Goal: Information Seeking & Learning: Check status

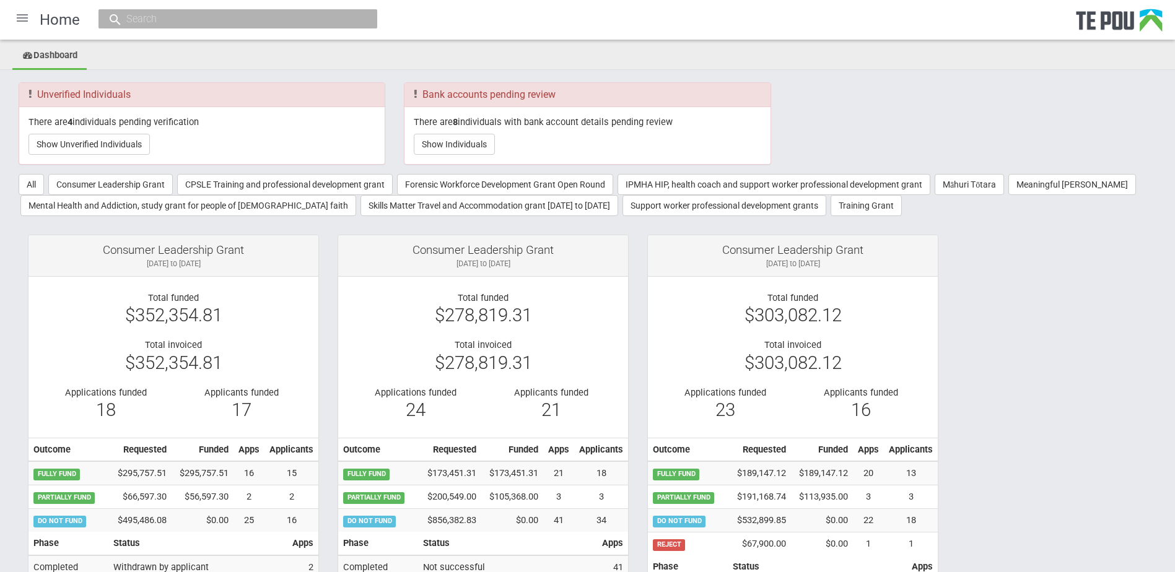
click at [20, 19] on div at bounding box center [22, 18] width 30 height 30
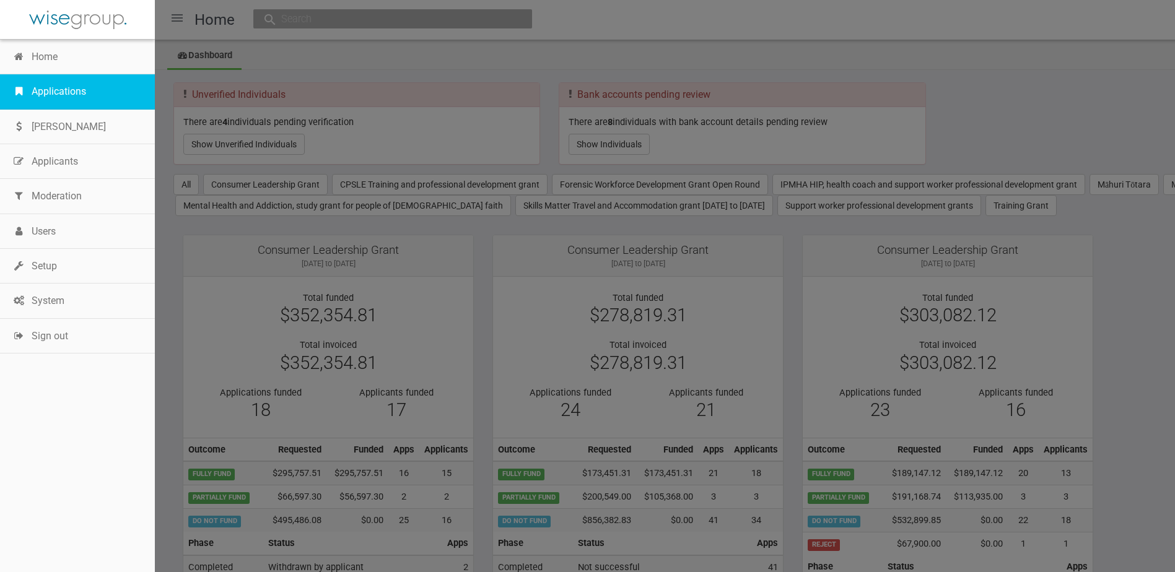
click at [27, 87] on link "Applications" at bounding box center [77, 91] width 155 height 35
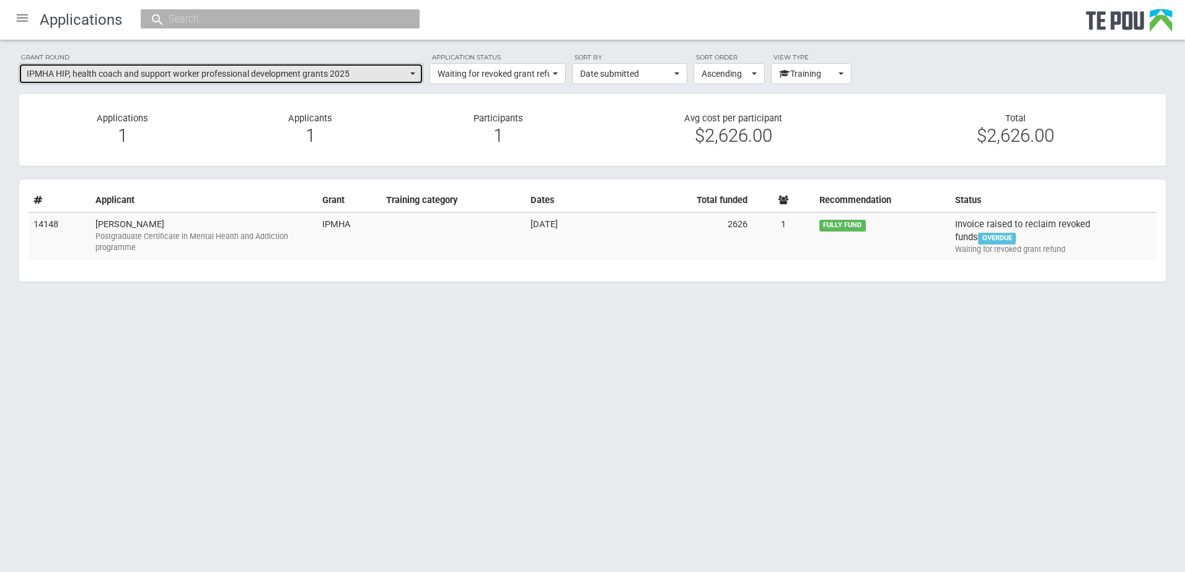
click at [402, 74] on span "IPMHA HIP, health coach and support worker professional development grants 2025" at bounding box center [217, 74] width 380 height 12
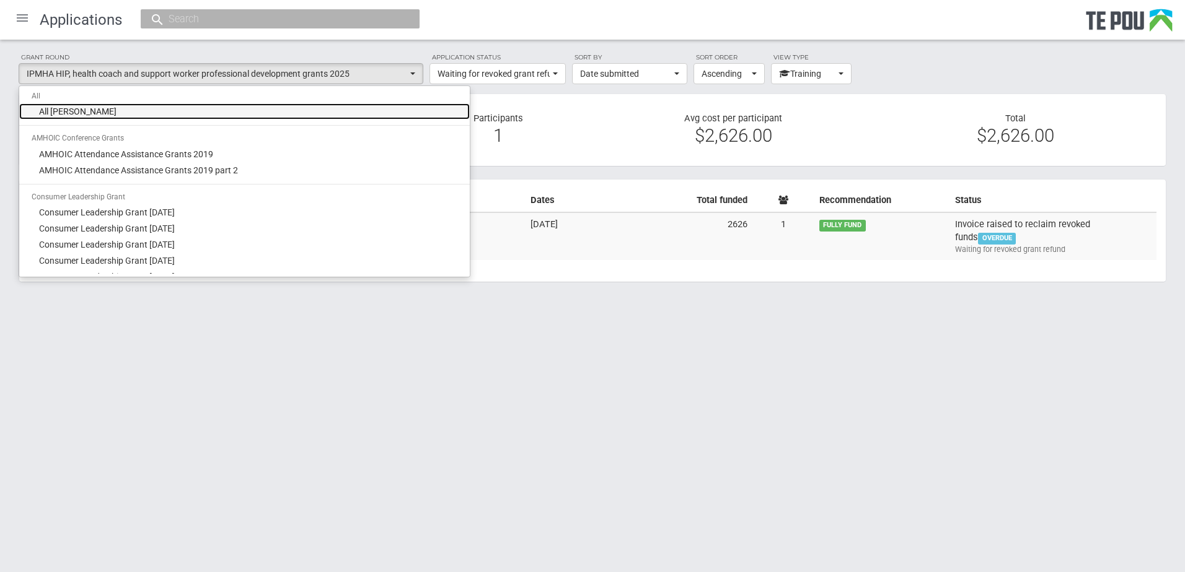
click at [103, 118] on link "All [PERSON_NAME]" at bounding box center [244, 111] width 450 height 16
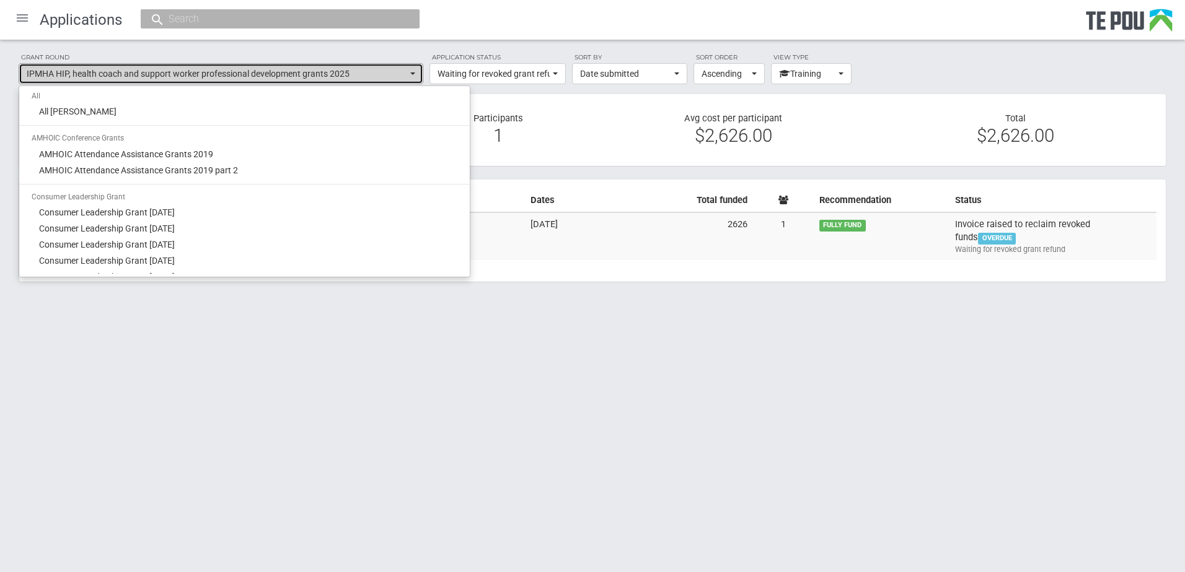
select select "-1"
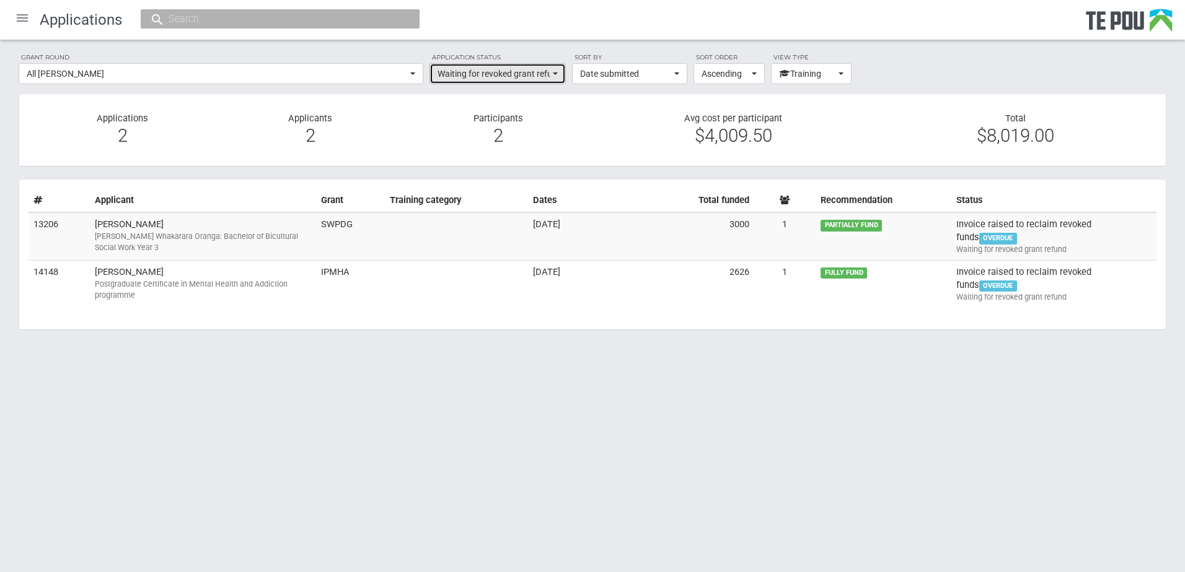
click at [552, 71] on button "Waiting for revoked grant refund" at bounding box center [497, 73] width 136 height 21
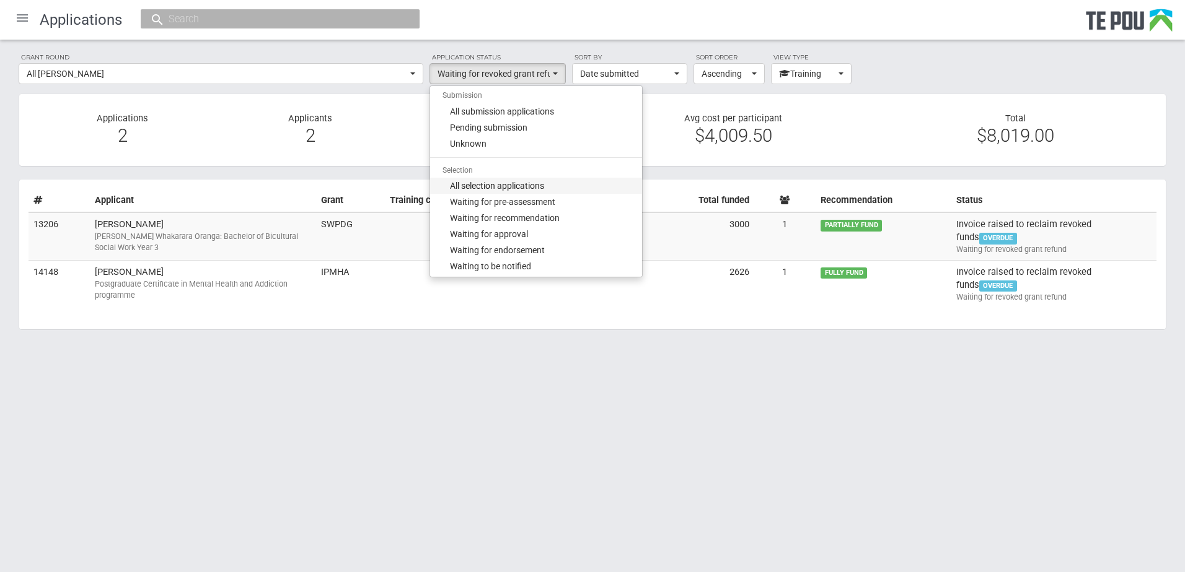
scroll to position [62, 0]
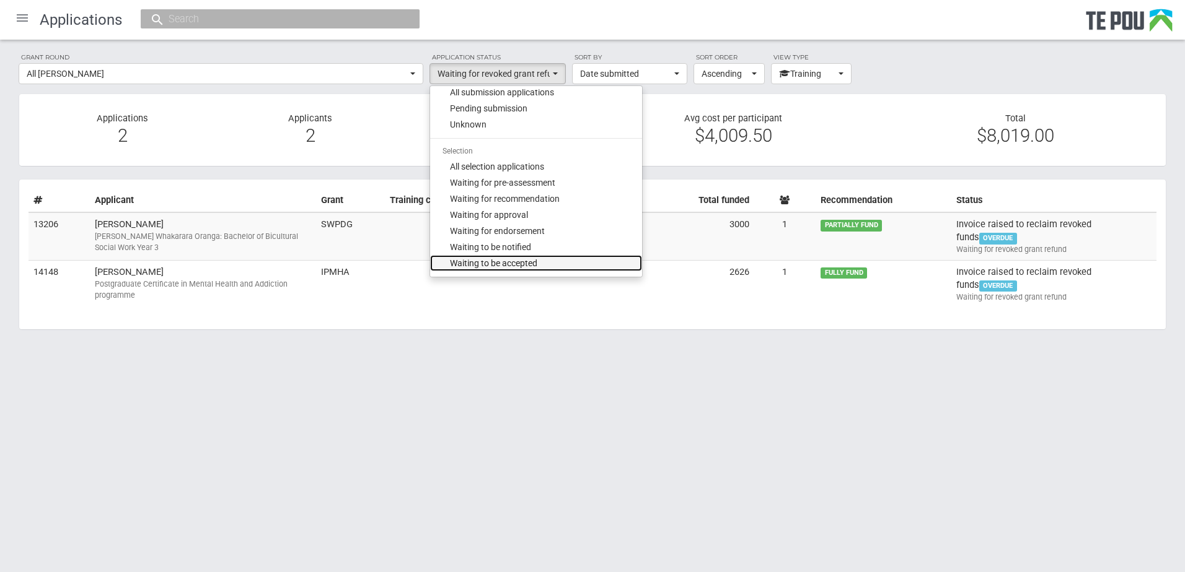
click at [542, 256] on link "Waiting to be accepted" at bounding box center [536, 263] width 212 height 16
select select "140"
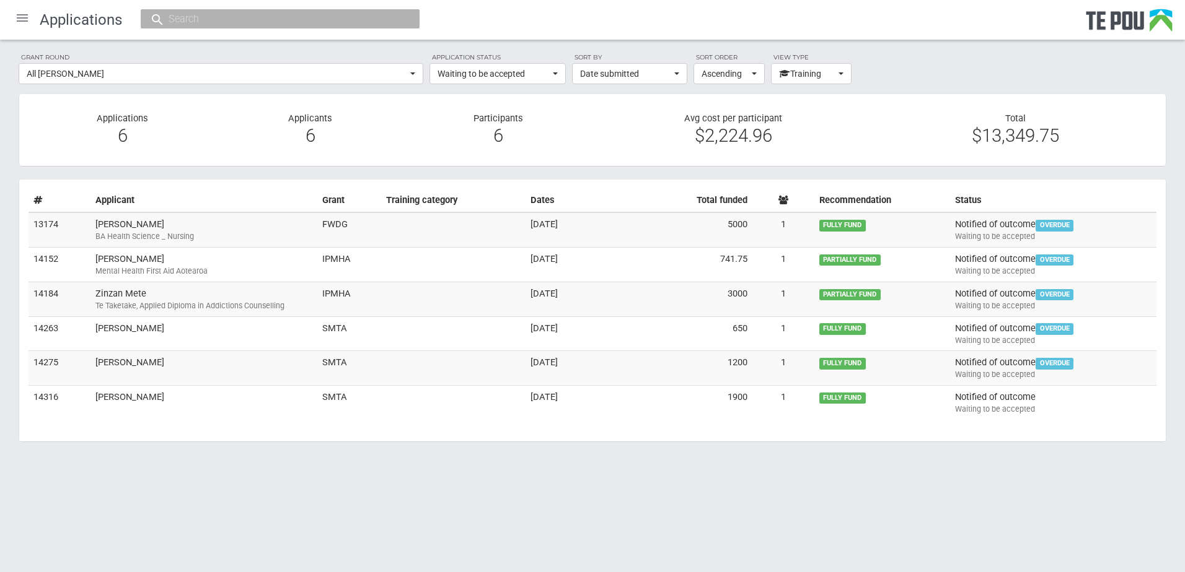
click at [574, 482] on body "Home Applications Grant rounds Applicants Organisations Individuals Moderation …" at bounding box center [592, 249] width 1185 height 498
click at [20, 19] on div at bounding box center [22, 18] width 30 height 30
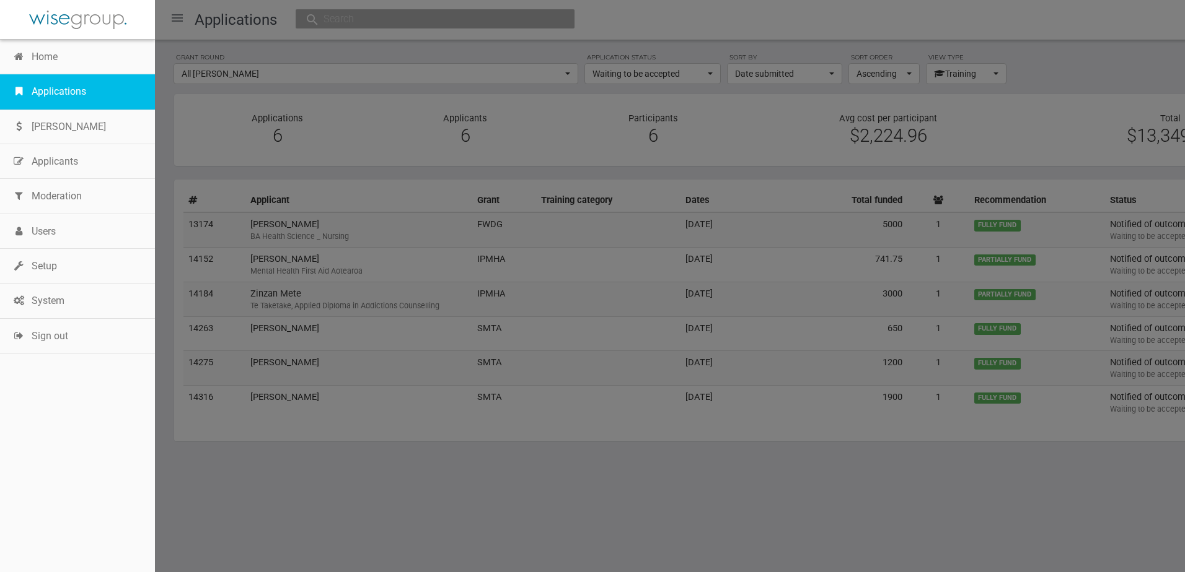
click at [35, 89] on link "Applications" at bounding box center [77, 91] width 155 height 35
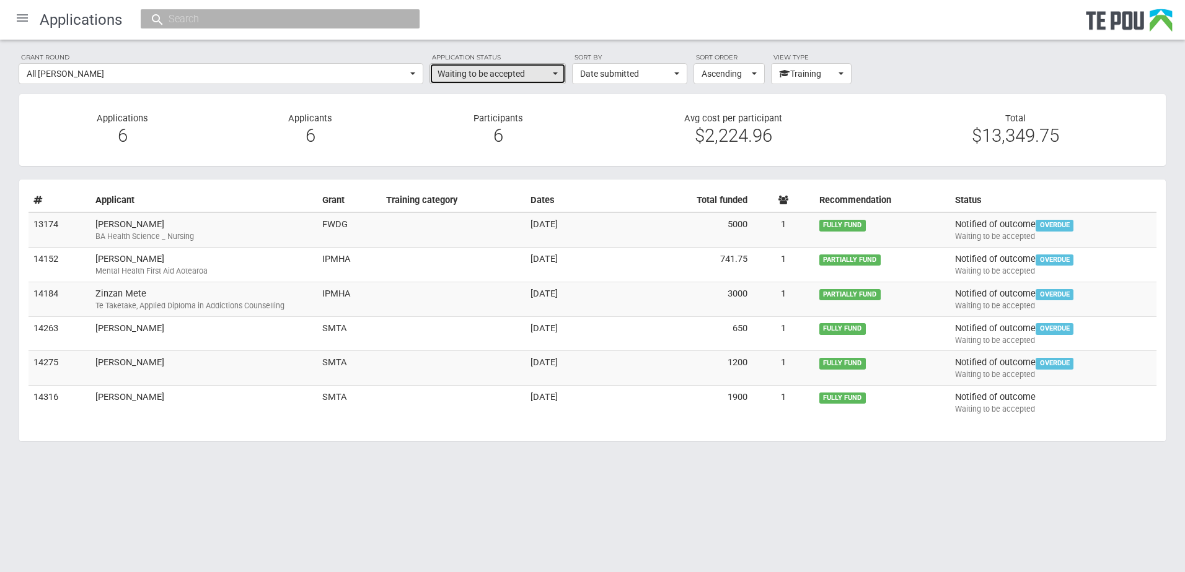
click at [480, 76] on span "Waiting to be accepted" at bounding box center [493, 74] width 112 height 12
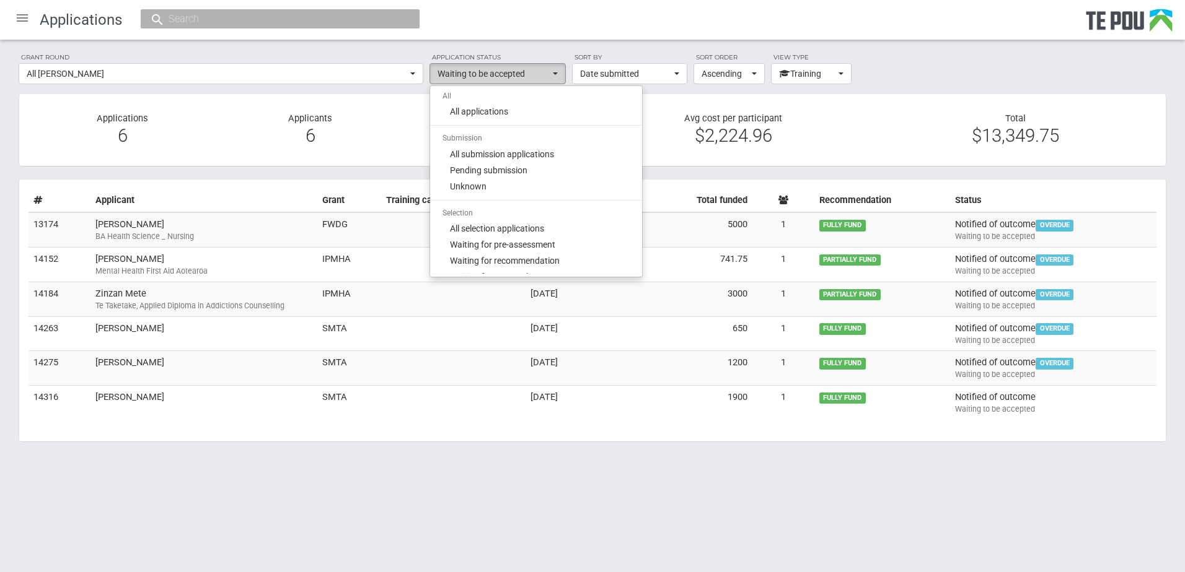
scroll to position [143, 0]
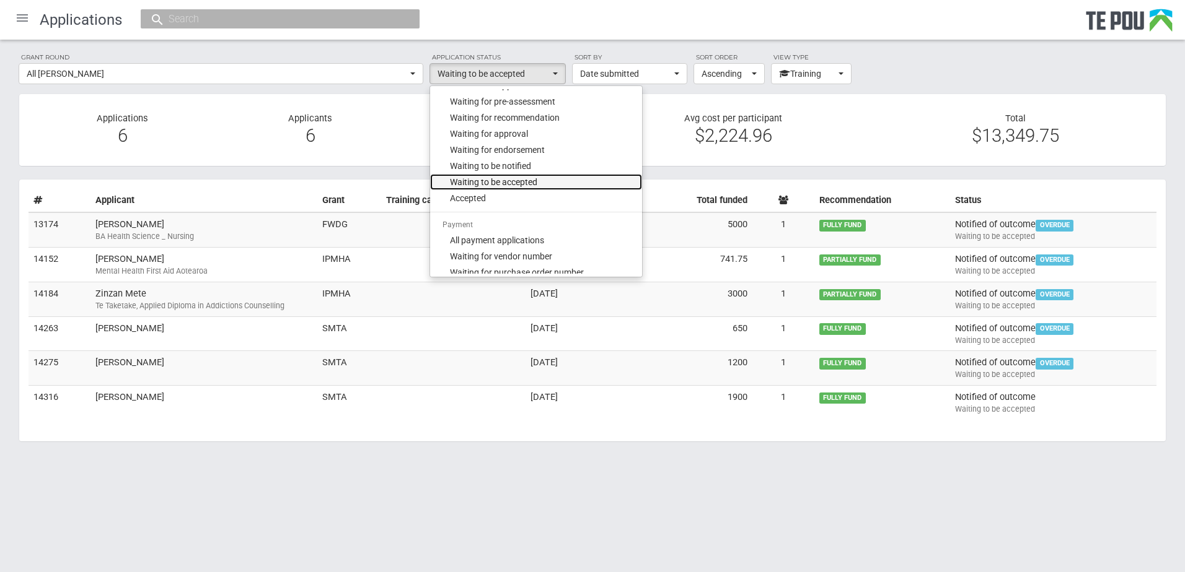
click at [492, 184] on span "Waiting to be accepted" at bounding box center [493, 182] width 87 height 12
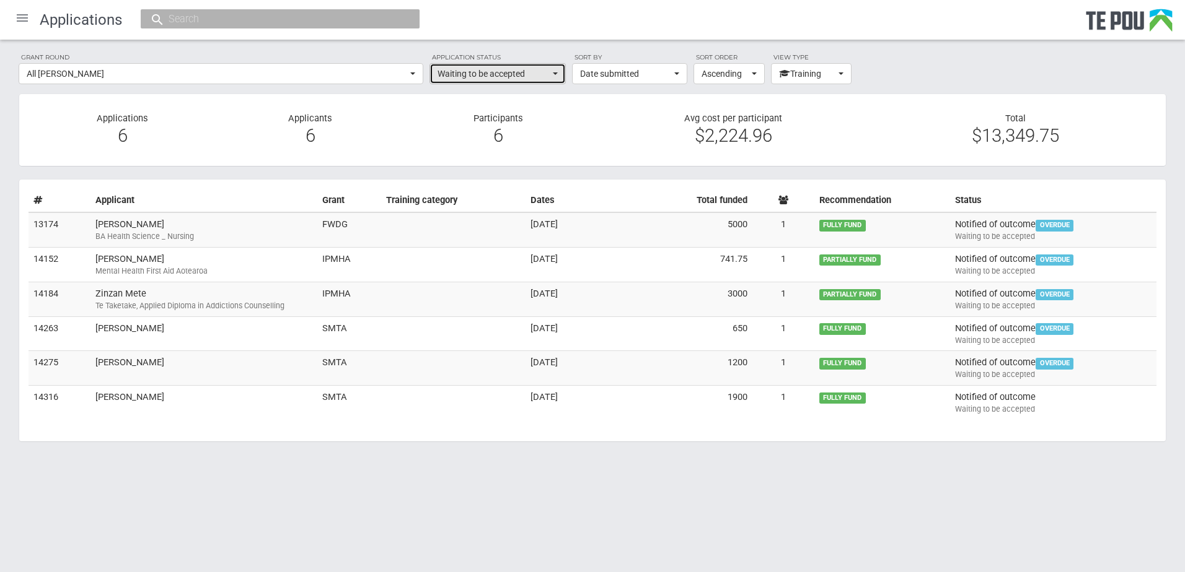
click at [555, 72] on span "button" at bounding box center [555, 73] width 5 height 2
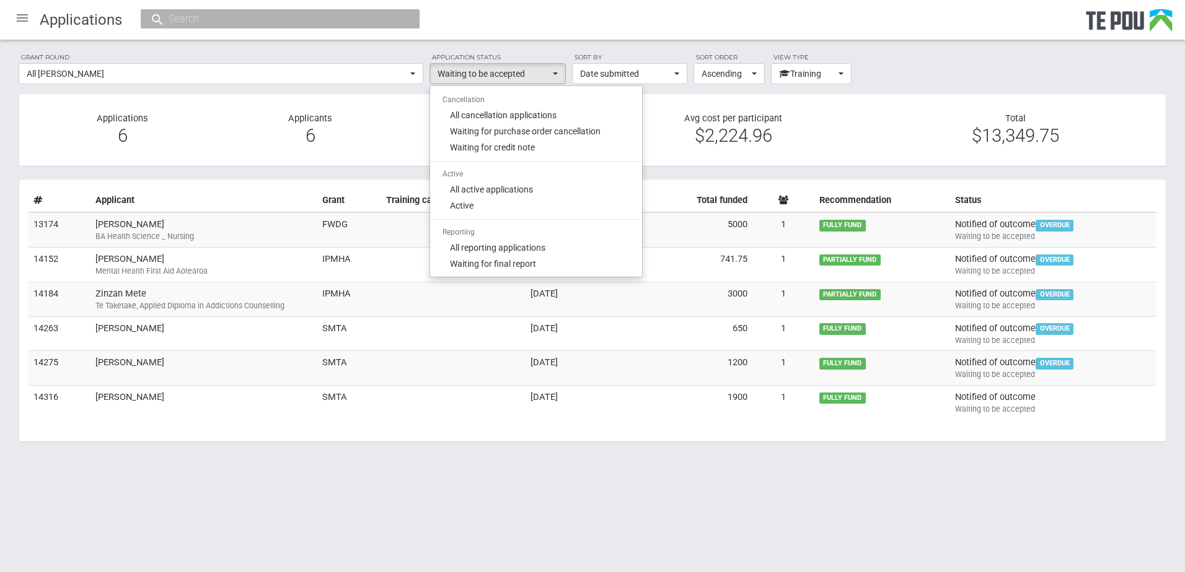
scroll to position [453, 0]
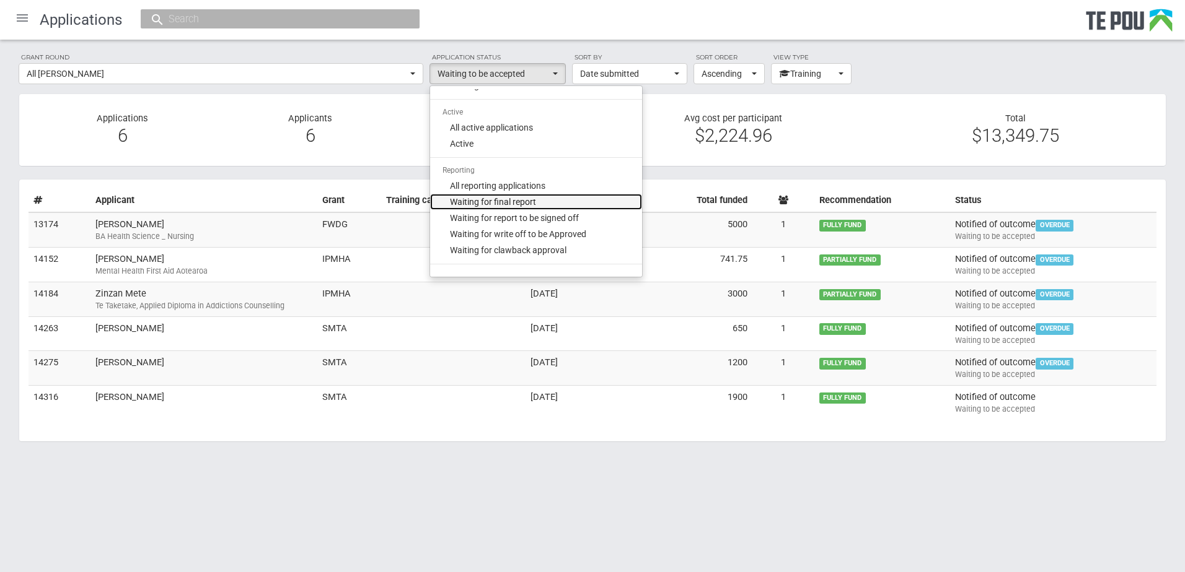
click at [517, 201] on span "Waiting for final report" at bounding box center [493, 202] width 86 height 12
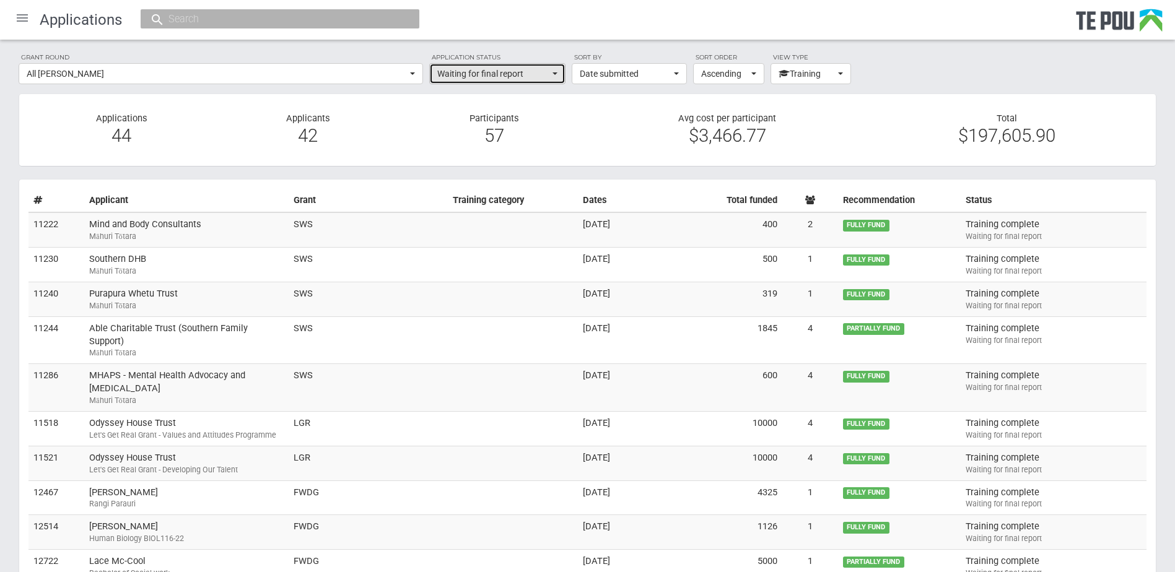
click at [538, 73] on span "Waiting for final report" at bounding box center [493, 74] width 112 height 12
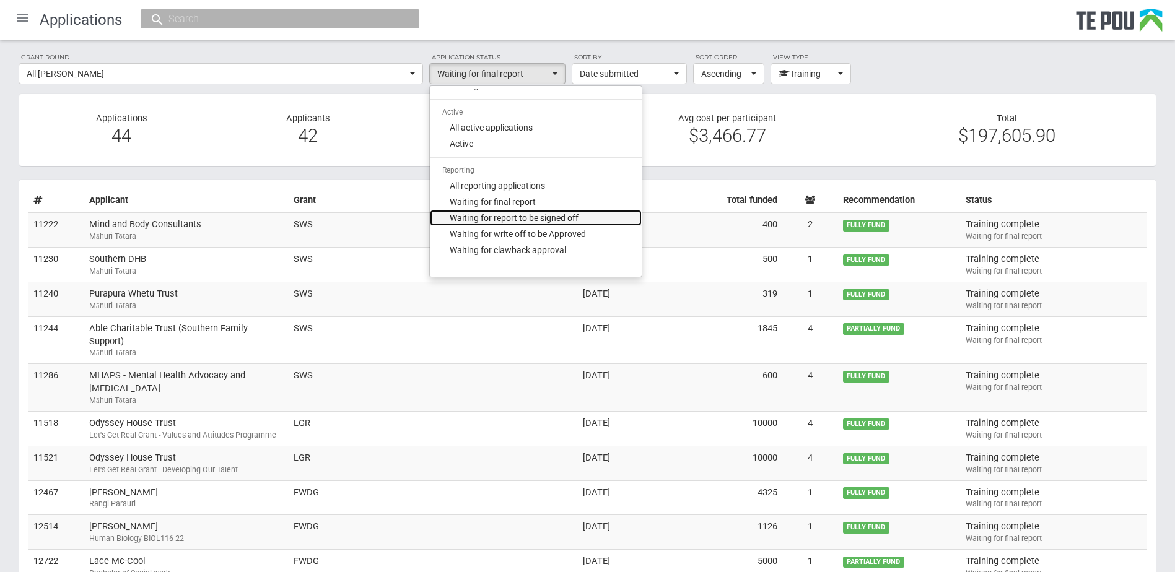
click at [512, 219] on span "Waiting for report to be signed off" at bounding box center [514, 218] width 129 height 12
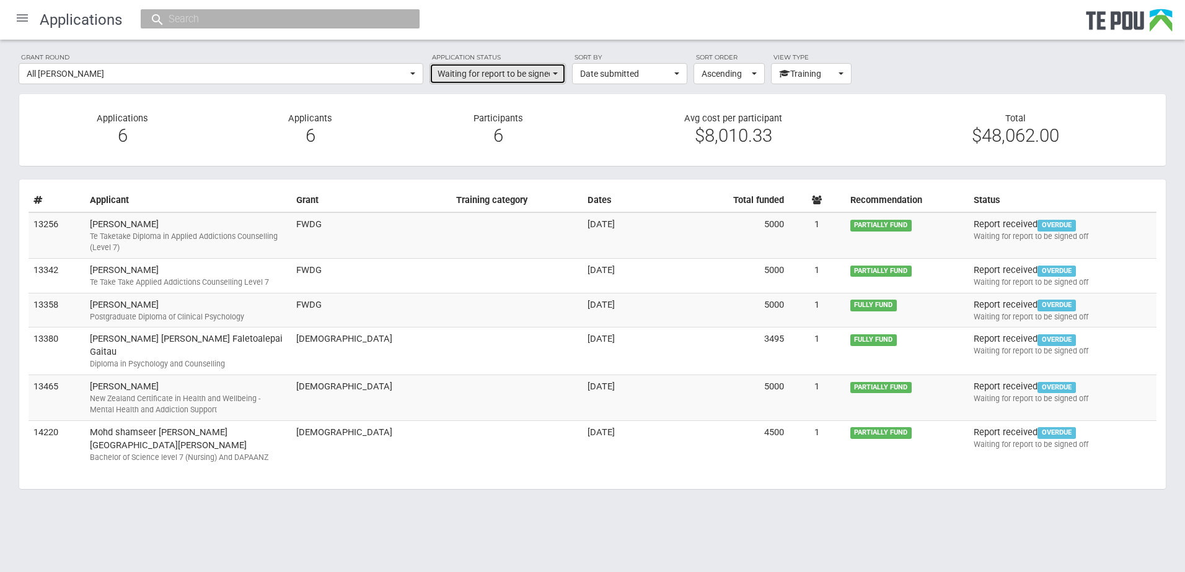
click at [550, 77] on button "Waiting for report to be signed off" at bounding box center [497, 73] width 136 height 21
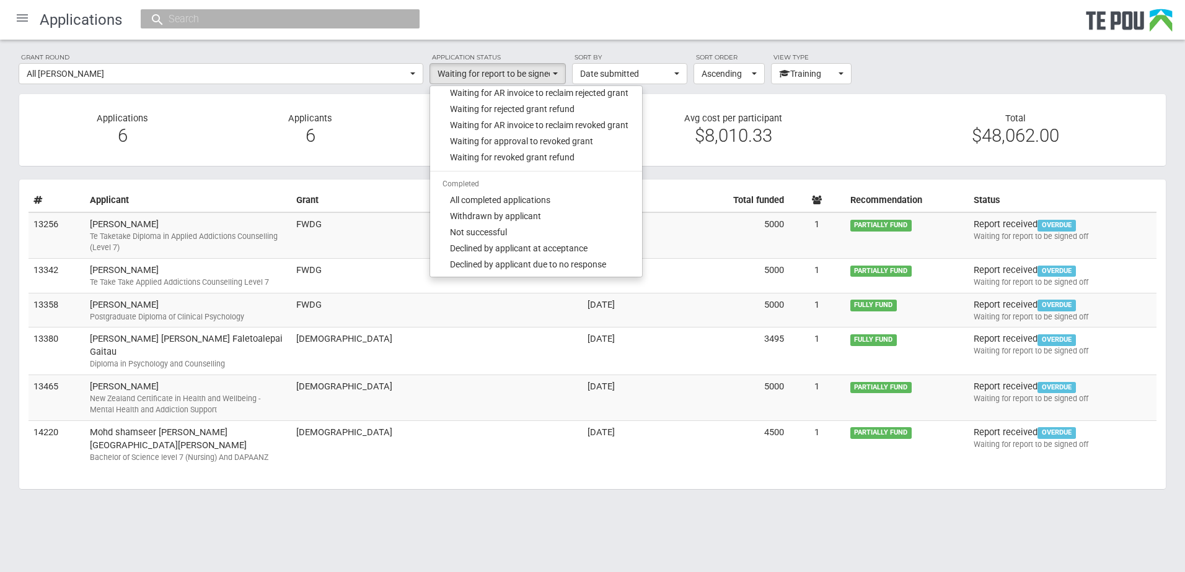
scroll to position [639, 0]
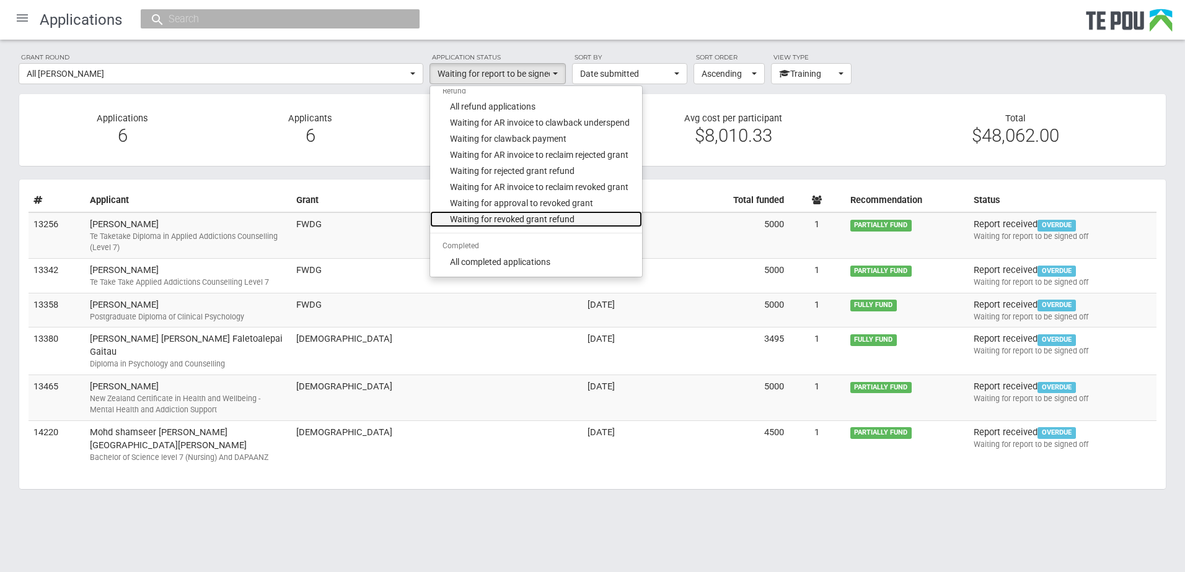
click at [539, 217] on span "Waiting for revoked grant refund" at bounding box center [512, 219] width 125 height 12
select select "510"
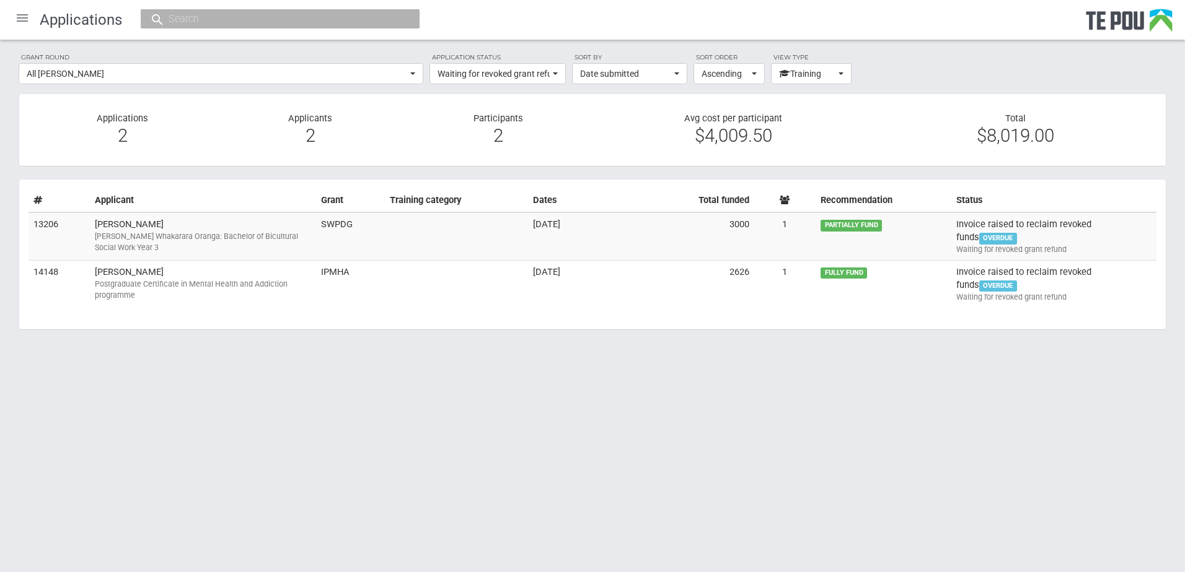
click at [18, 11] on div at bounding box center [22, 18] width 30 height 30
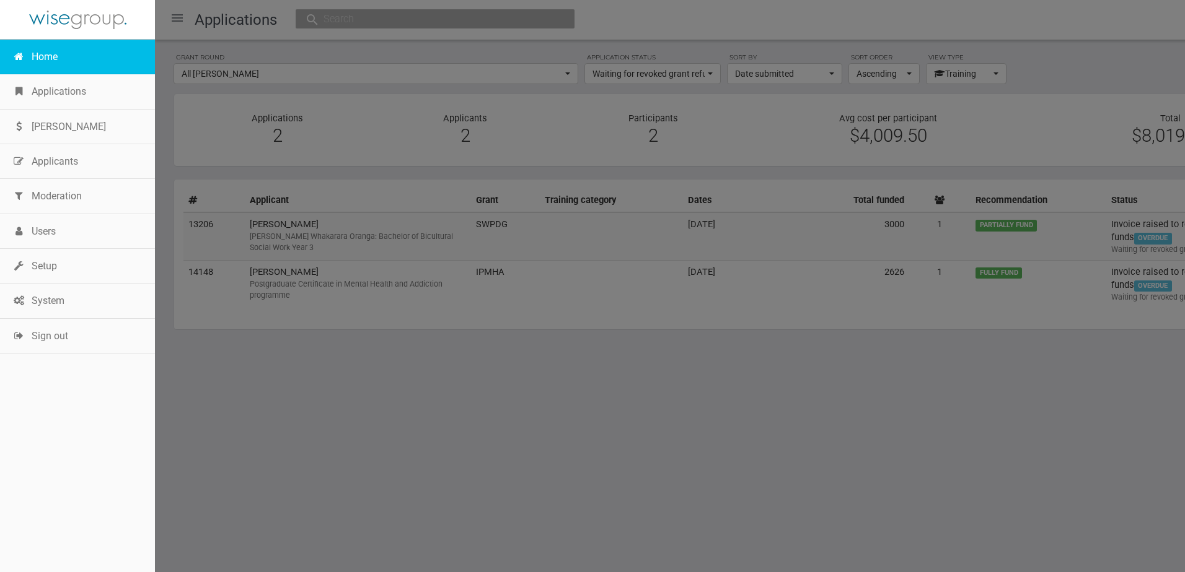
click at [37, 52] on link "Home" at bounding box center [77, 57] width 155 height 35
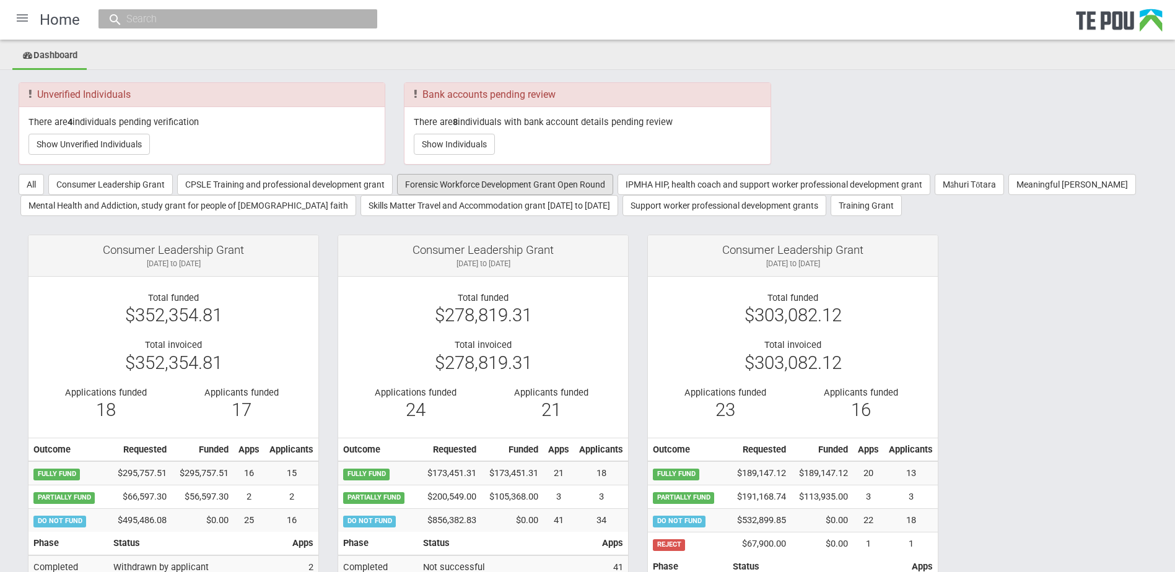
click at [456, 186] on button "Forensic Workforce Development Grant Open Round" at bounding box center [505, 184] width 216 height 21
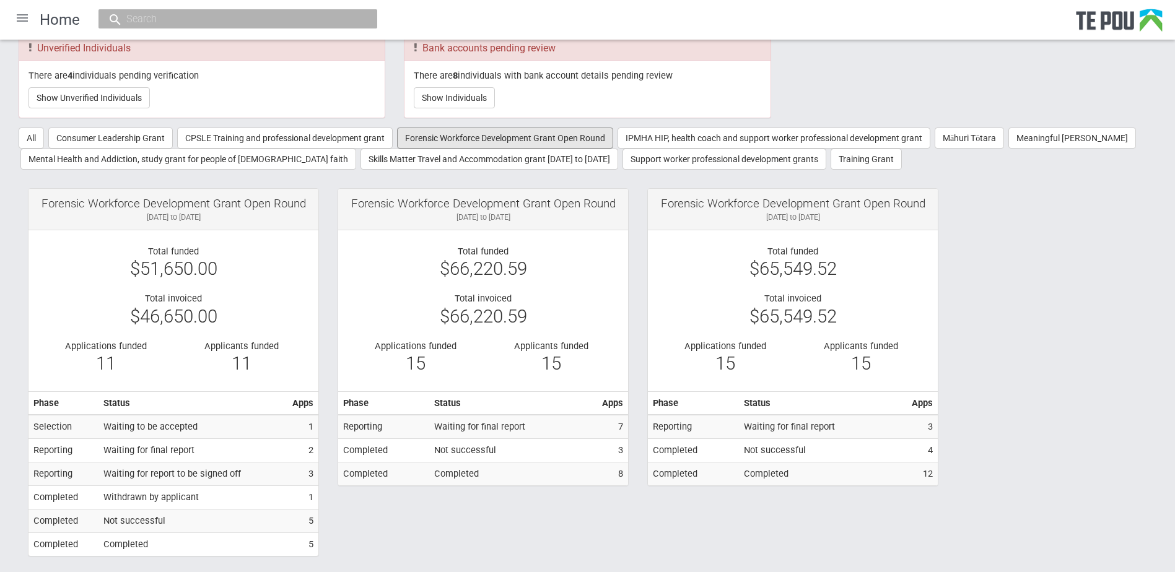
scroll to position [19, 0]
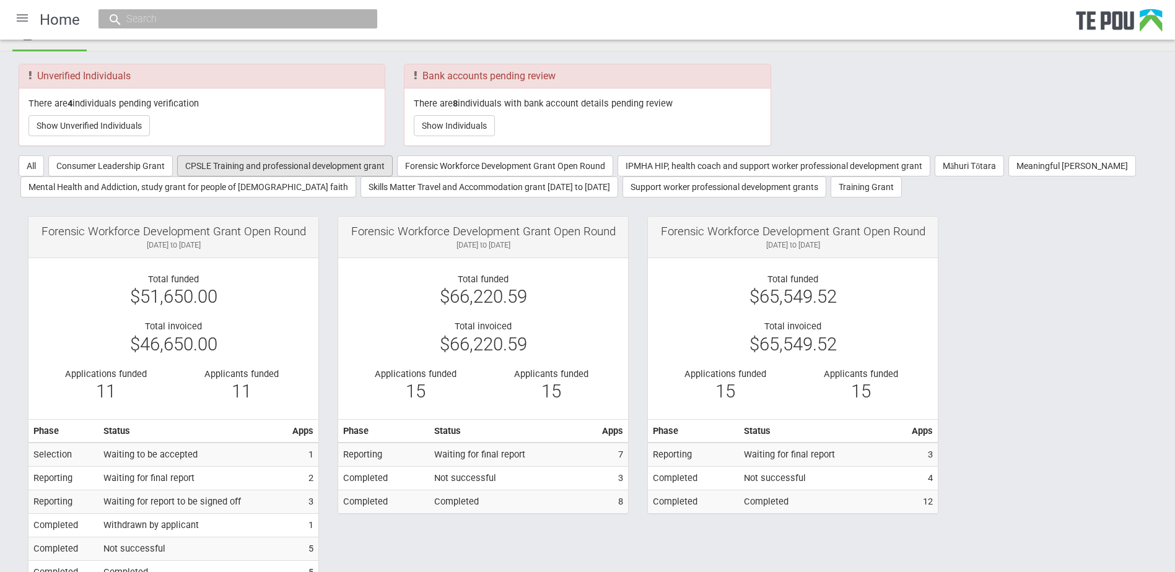
click at [330, 157] on button "CPSLE Training and professional development grant" at bounding box center [285, 166] width 216 height 21
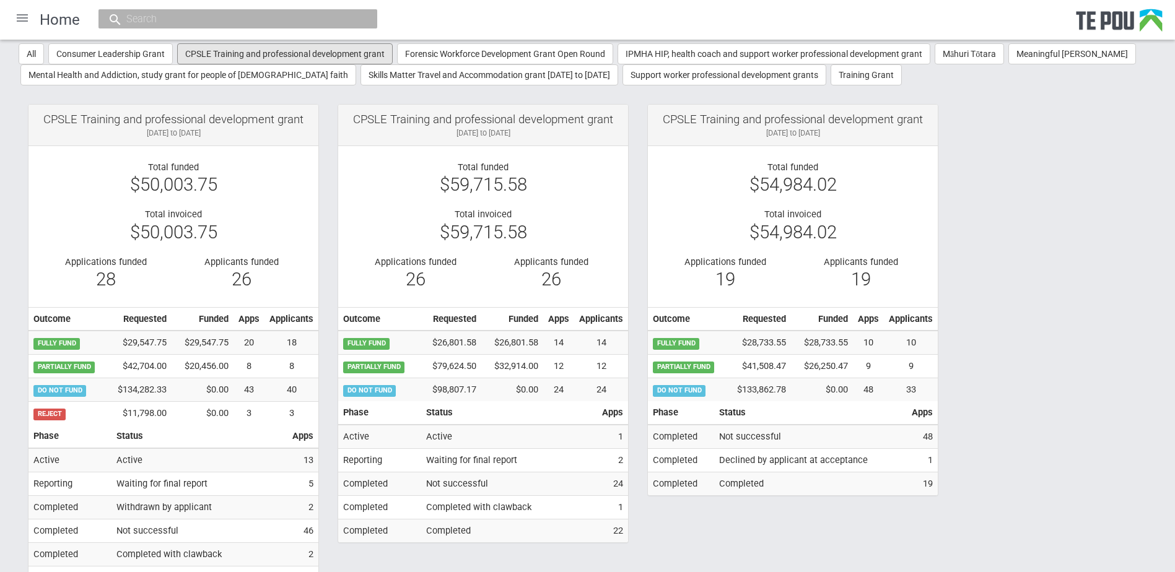
scroll to position [0, 0]
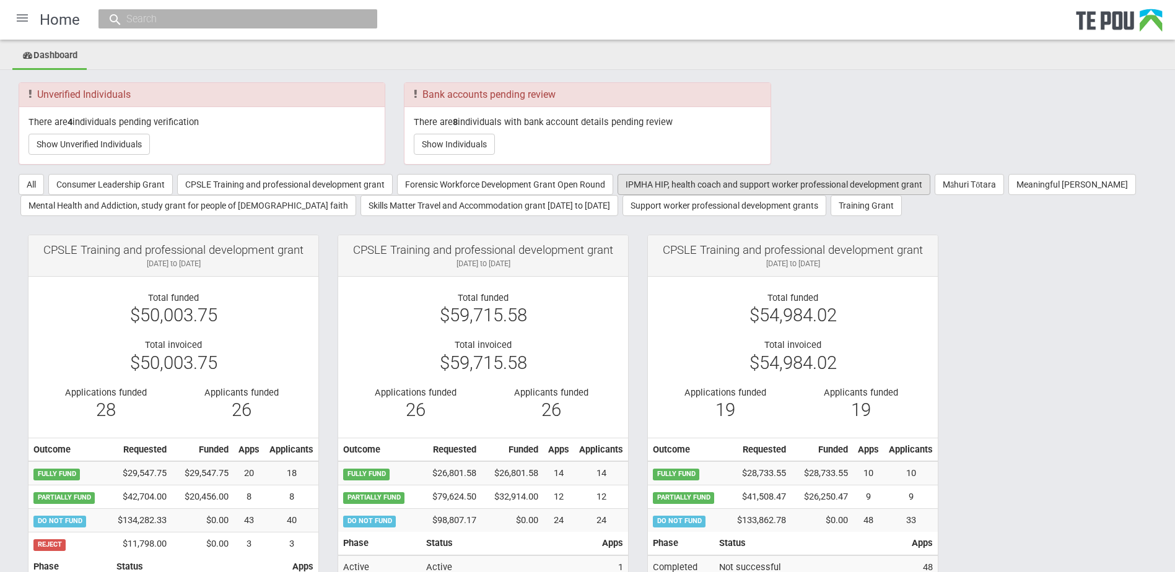
click at [711, 184] on button "IPMHA HIP, health coach and support worker professional development grant" at bounding box center [774, 184] width 313 height 21
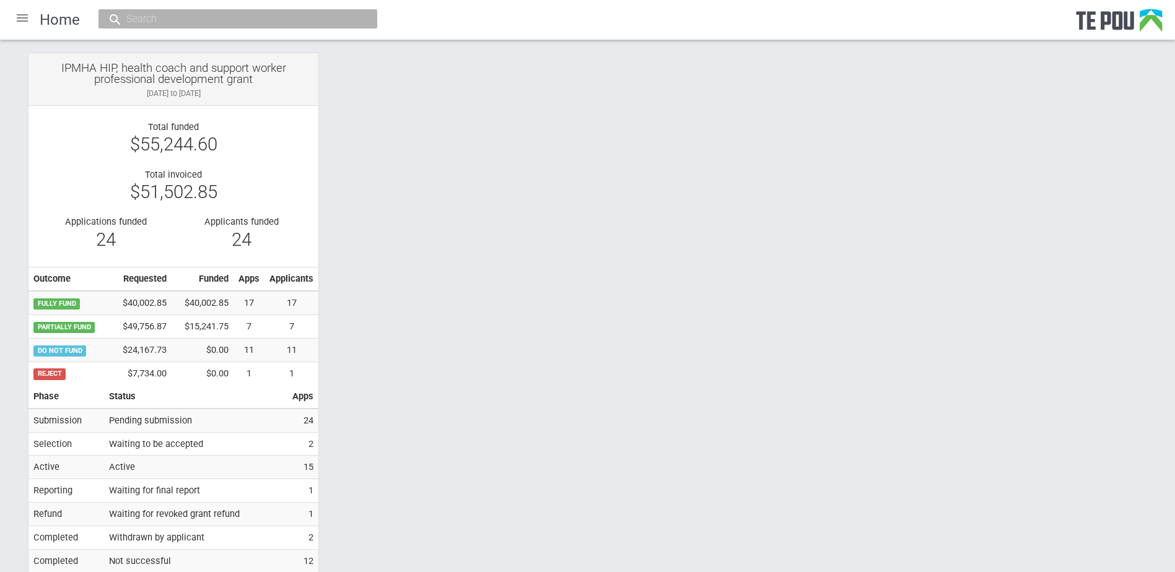
scroll to position [257, 0]
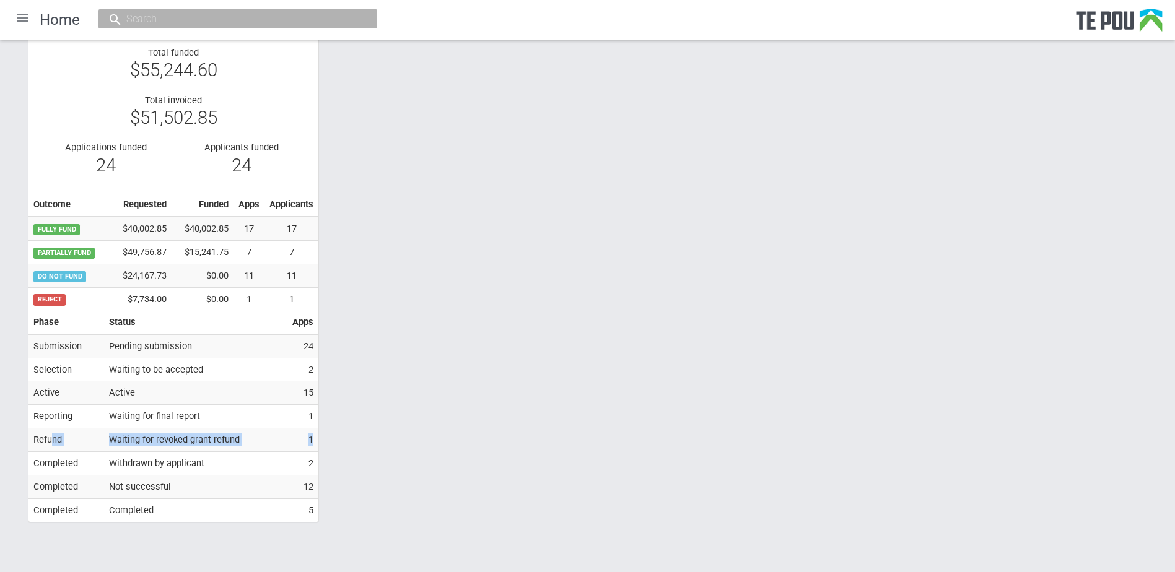
drag, startPoint x: 66, startPoint y: 438, endPoint x: 315, endPoint y: 440, distance: 248.5
click at [315, 440] on tr "Refund Waiting for revoked grant refund 1" at bounding box center [174, 441] width 290 height 24
drag, startPoint x: 134, startPoint y: 368, endPoint x: 314, endPoint y: 369, distance: 179.1
click at [314, 369] on tr "Selection Waiting to be accepted 2" at bounding box center [174, 370] width 290 height 24
drag, startPoint x: 314, startPoint y: 369, endPoint x: 405, endPoint y: 377, distance: 92.1
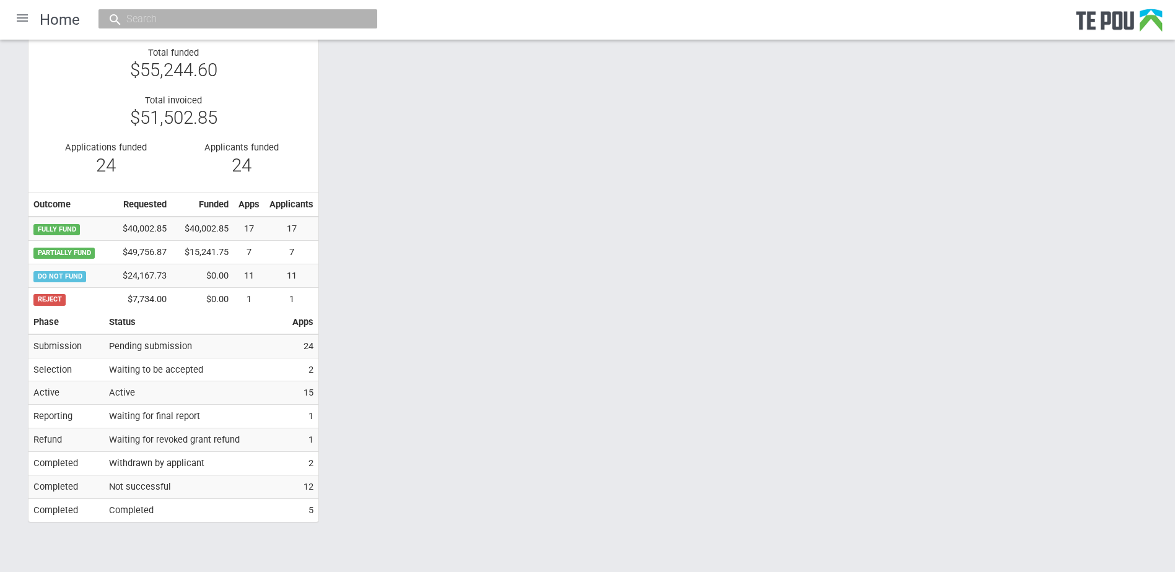
click at [394, 371] on div "Consumer Leadership Grant 2 Sep 2024 to 30 Sep 2024 Total funded $352,354.81 To…" at bounding box center [588, 253] width 1138 height 551
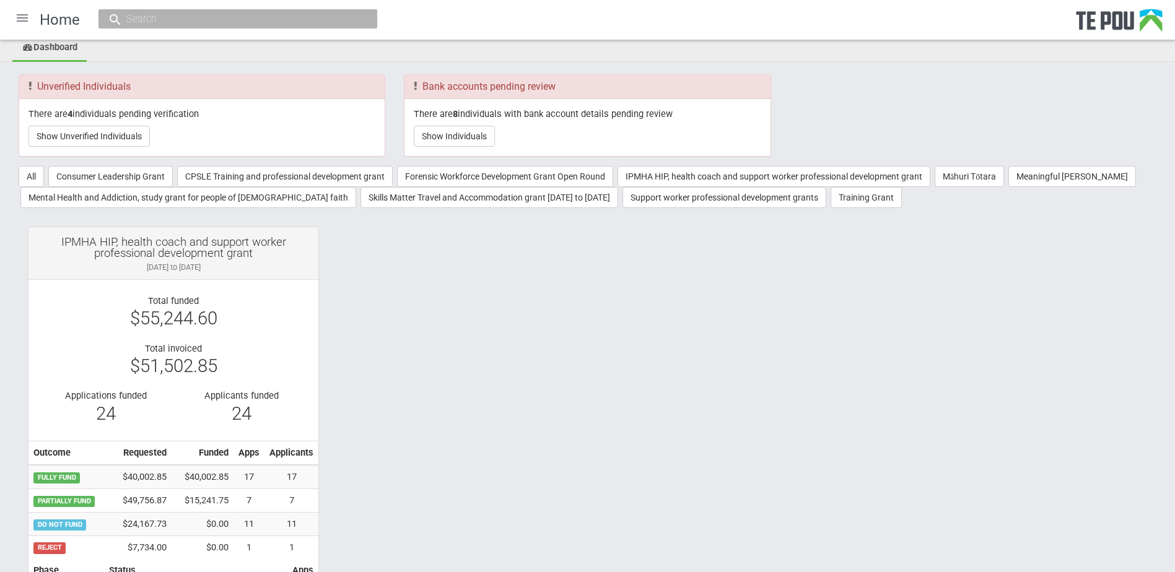
scroll to position [0, 0]
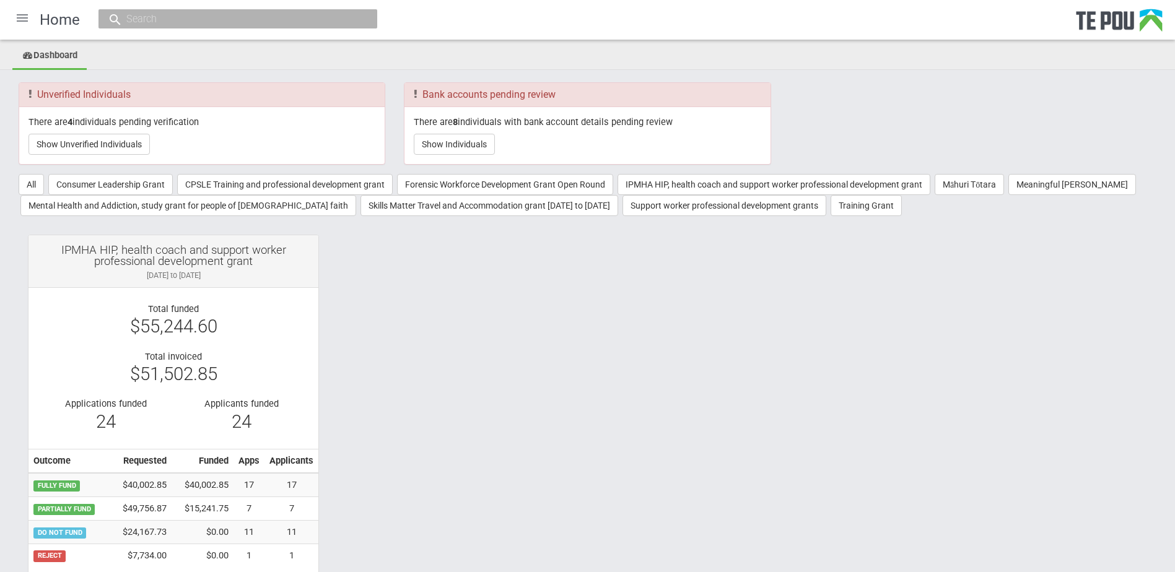
click at [18, 14] on div at bounding box center [22, 18] width 30 height 30
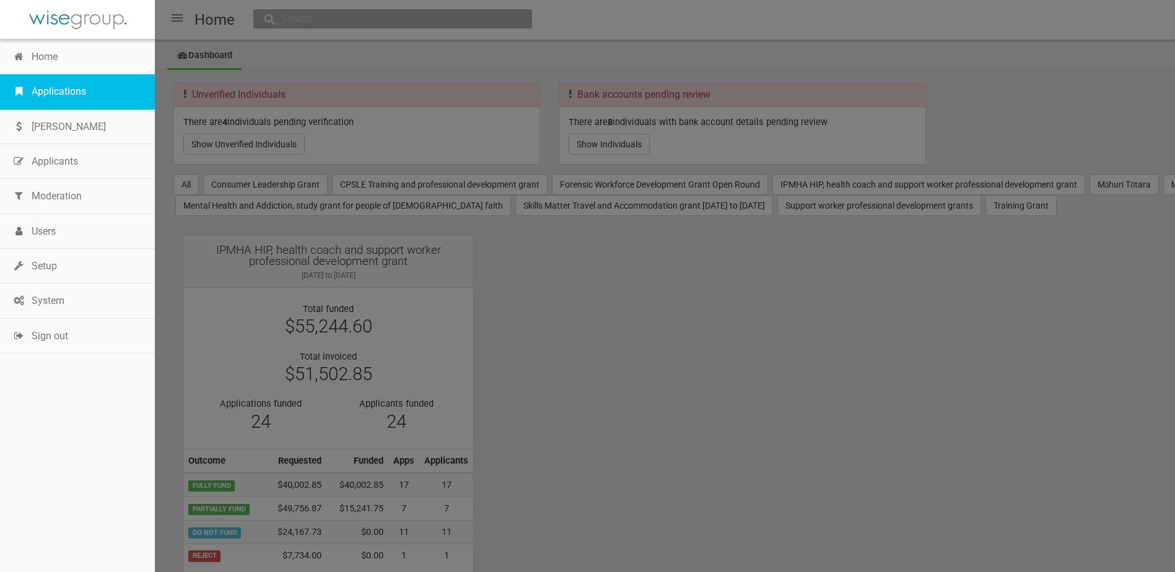
click at [48, 89] on link "Applications" at bounding box center [77, 91] width 155 height 35
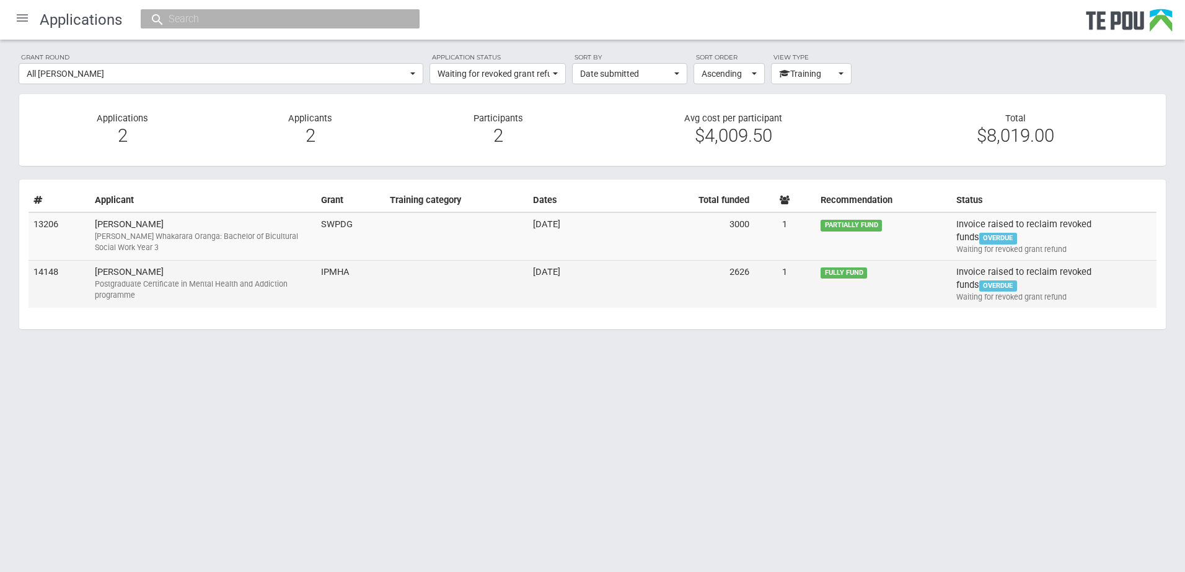
click at [294, 282] on div "Postgraduate Certificate in Mental Health and Addiction programme" at bounding box center [203, 290] width 216 height 22
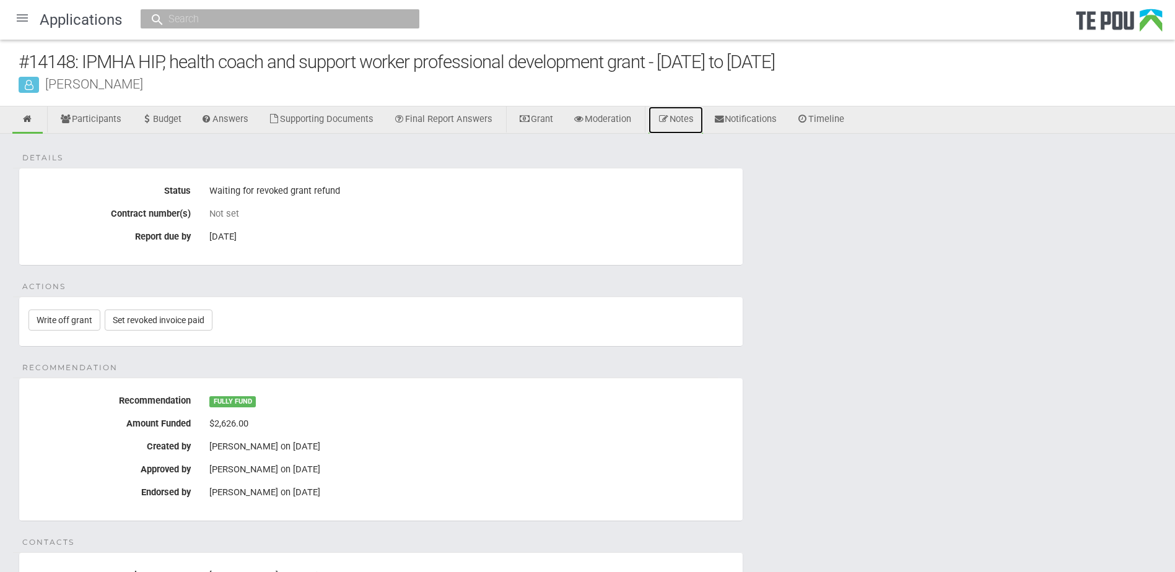
click at [703, 120] on link "Notes" at bounding box center [676, 120] width 55 height 27
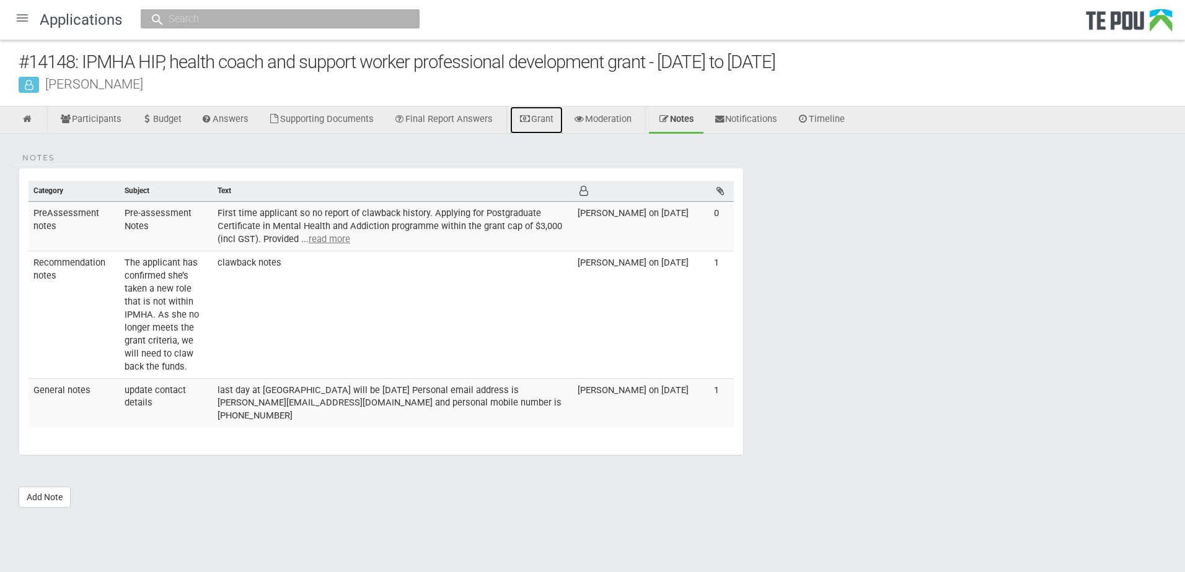
click at [552, 123] on link "Grant" at bounding box center [536, 120] width 53 height 27
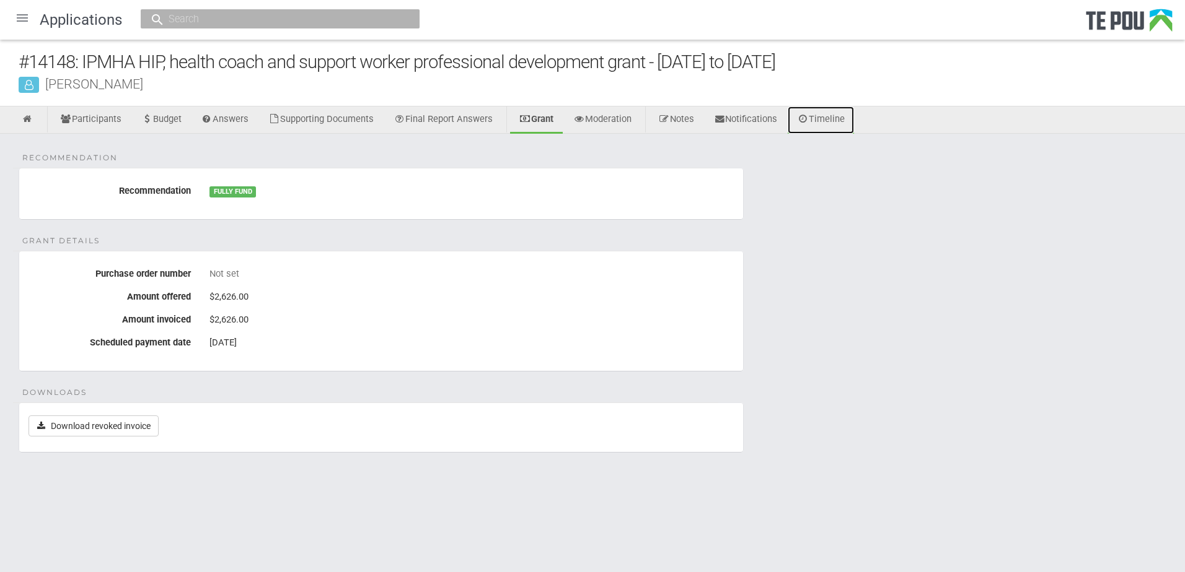
click at [834, 121] on link "Timeline" at bounding box center [820, 120] width 66 height 27
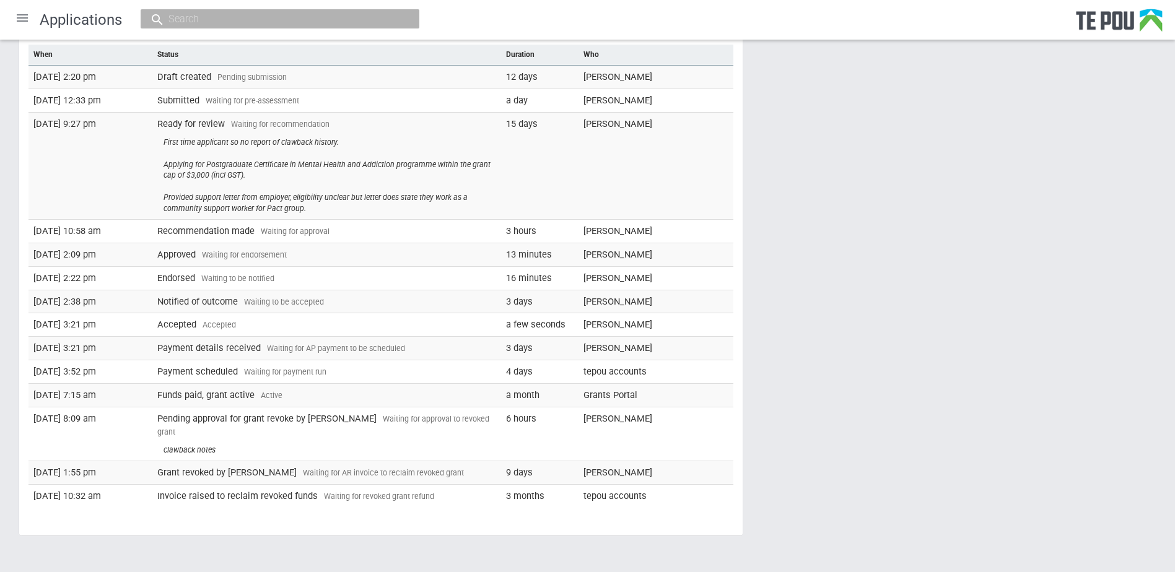
scroll to position [162, 0]
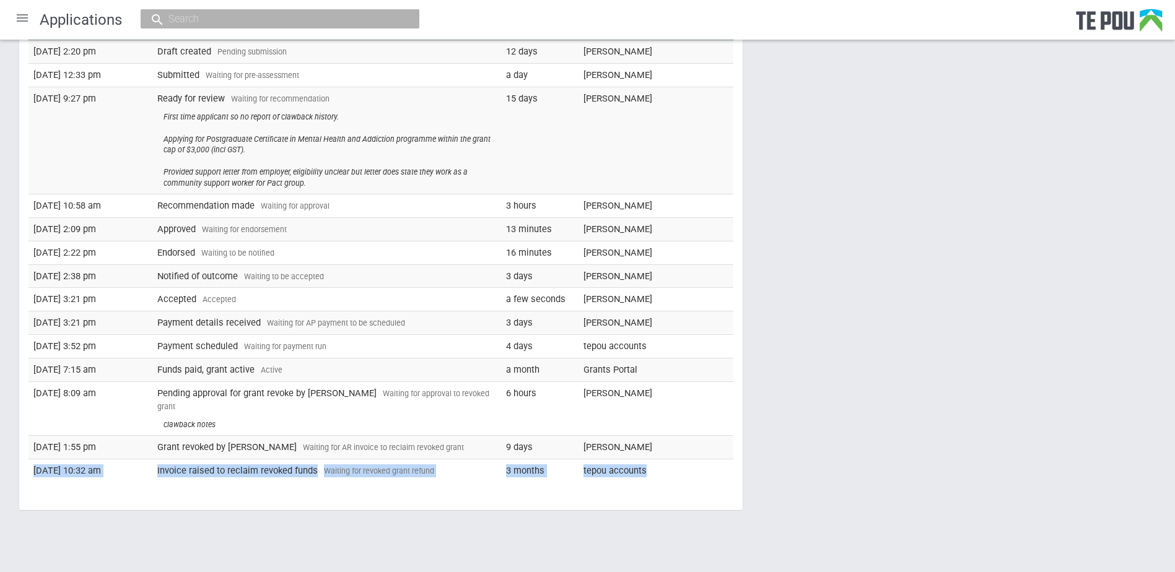
drag, startPoint x: 32, startPoint y: 460, endPoint x: 661, endPoint y: 458, distance: 628.9
click at [661, 459] on tr "16 May 2025 10:32 am Invoice raised to reclaim revoked funds Waiting for revoke…" at bounding box center [381, 470] width 705 height 23
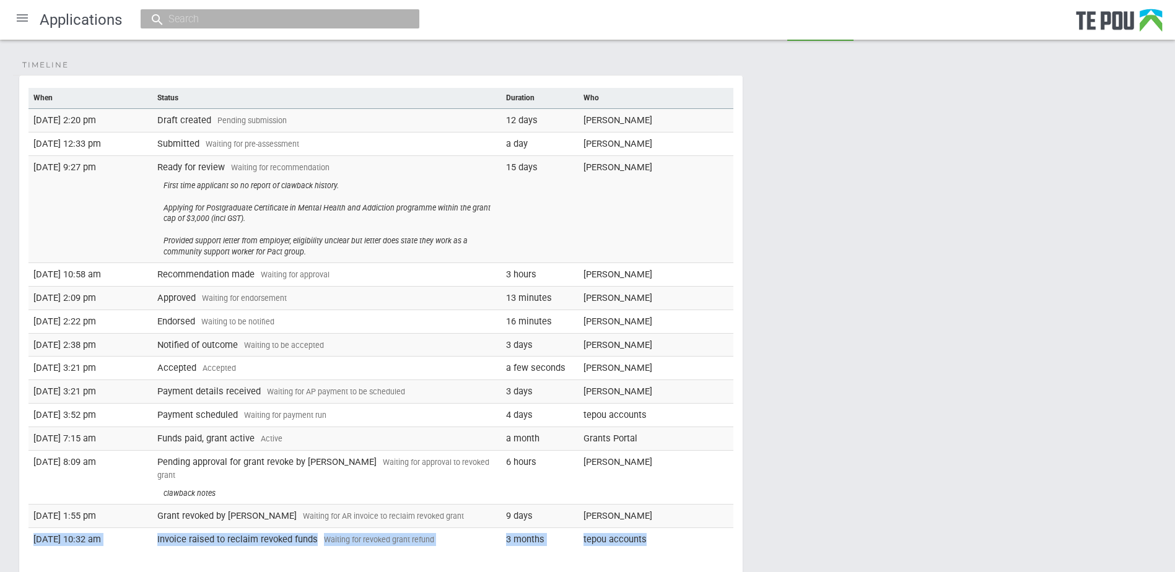
scroll to position [0, 0]
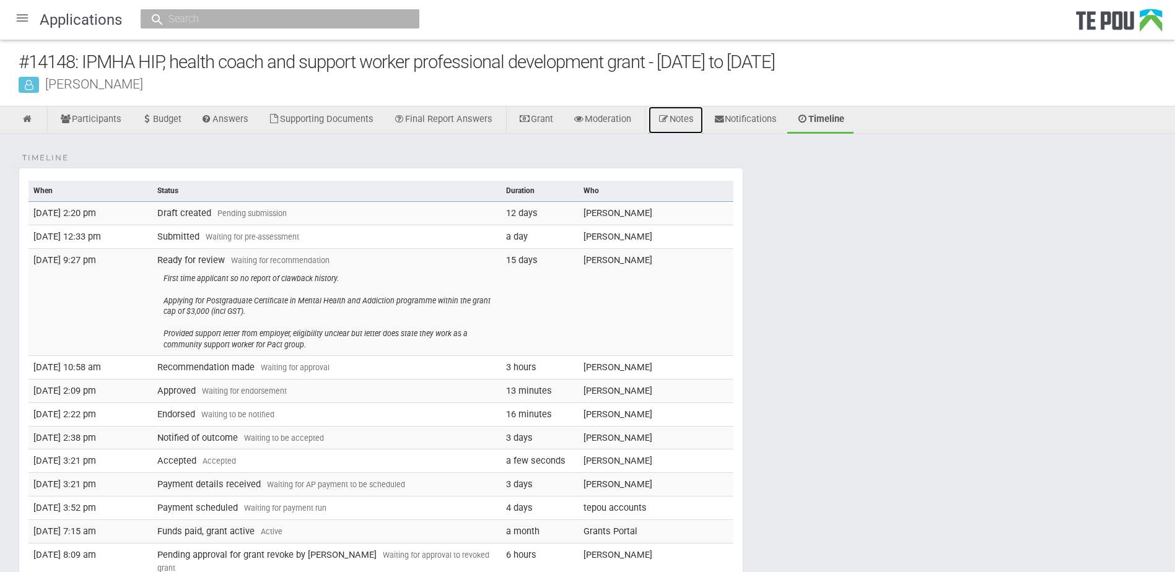
click at [684, 118] on link "Notes" at bounding box center [676, 120] width 55 height 27
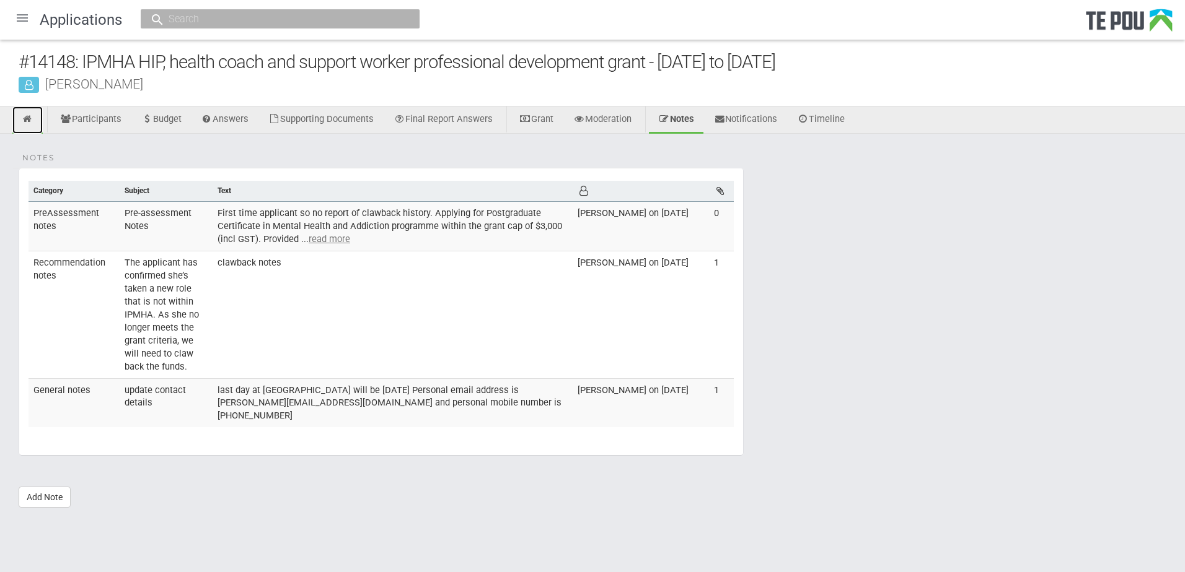
click at [28, 121] on icon at bounding box center [28, 119] width 12 height 9
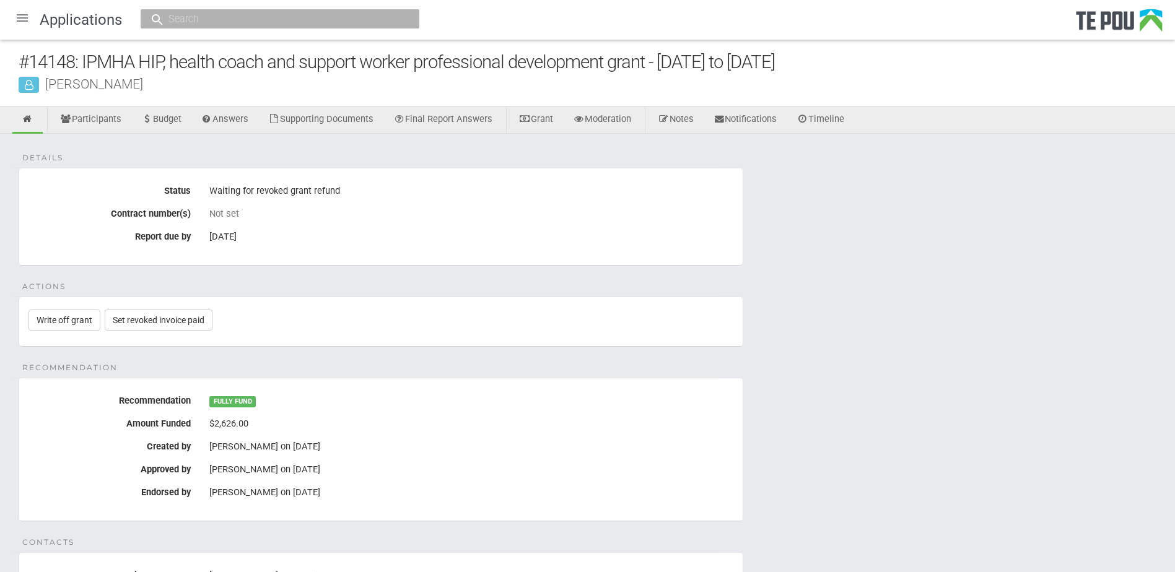
click at [25, 22] on div at bounding box center [22, 18] width 30 height 30
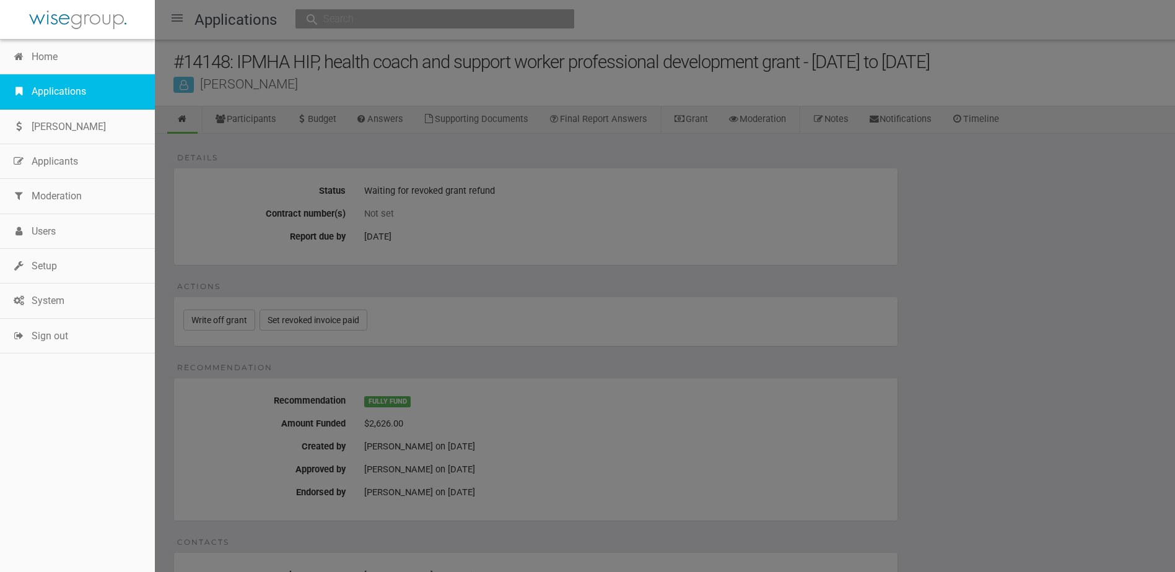
click at [34, 90] on link "Applications" at bounding box center [77, 91] width 155 height 35
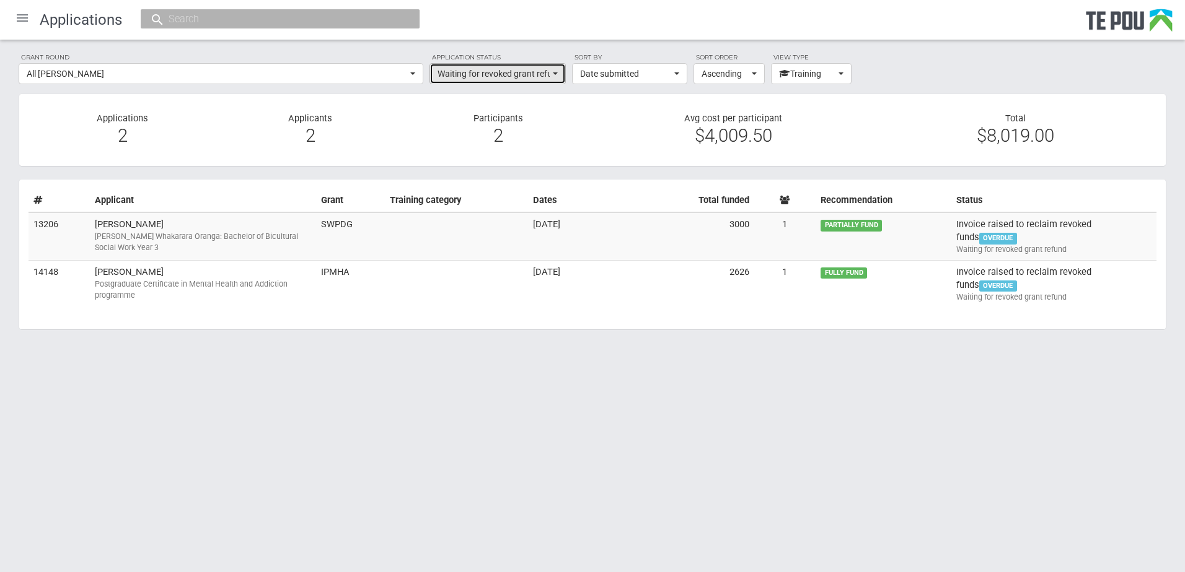
click at [502, 75] on span "Waiting for revoked grant refund" at bounding box center [493, 74] width 112 height 12
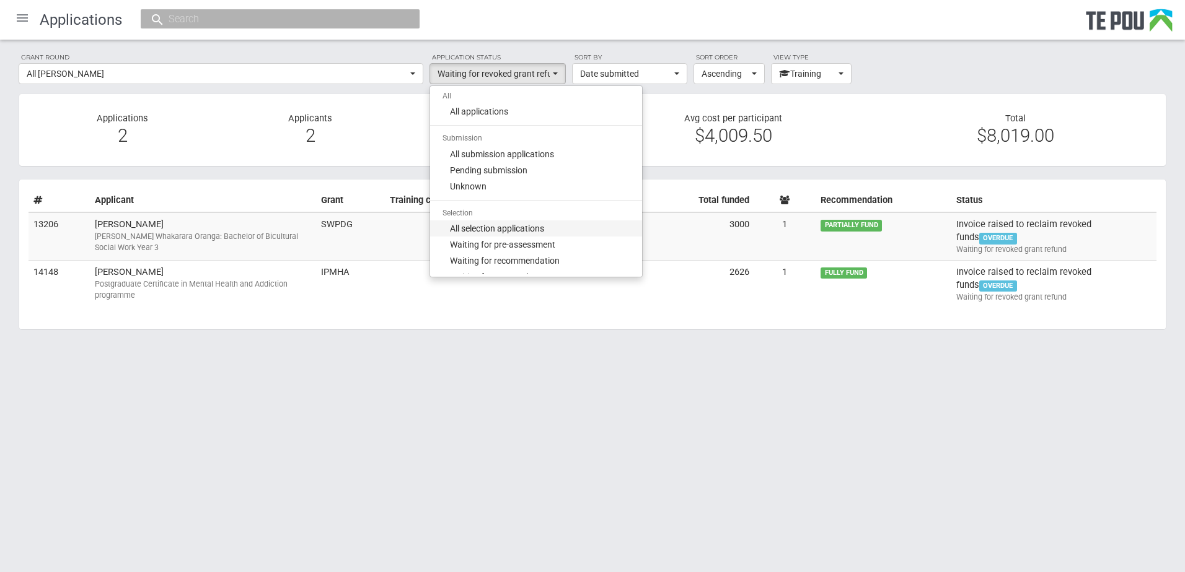
scroll to position [62, 0]
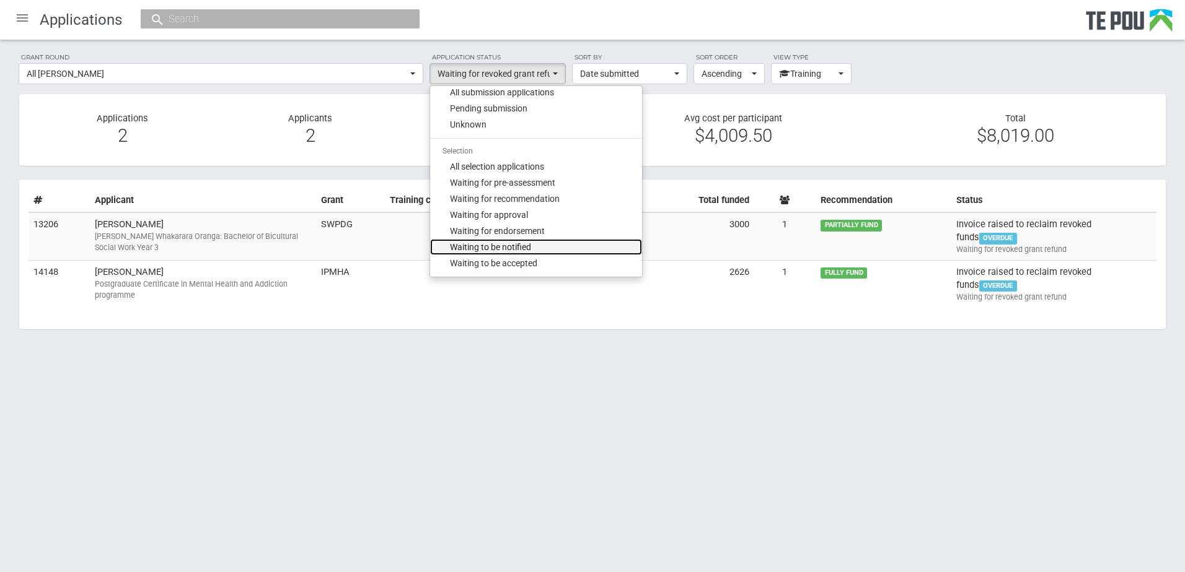
click at [512, 253] on link "Waiting to be notified" at bounding box center [536, 247] width 212 height 16
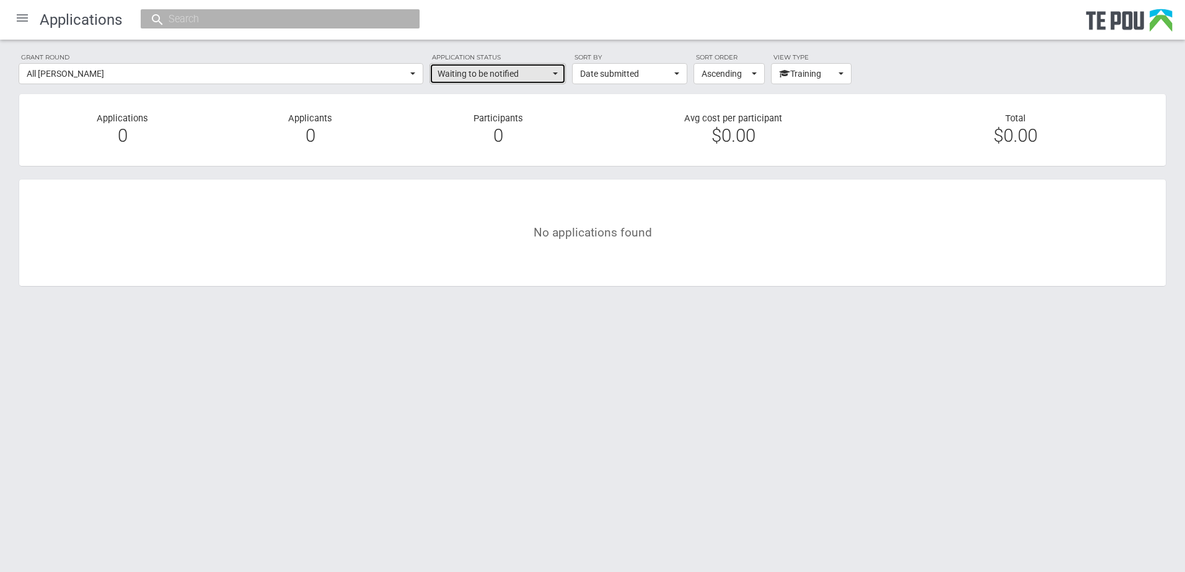
click at [540, 65] on button "Waiting to be notified" at bounding box center [497, 73] width 136 height 21
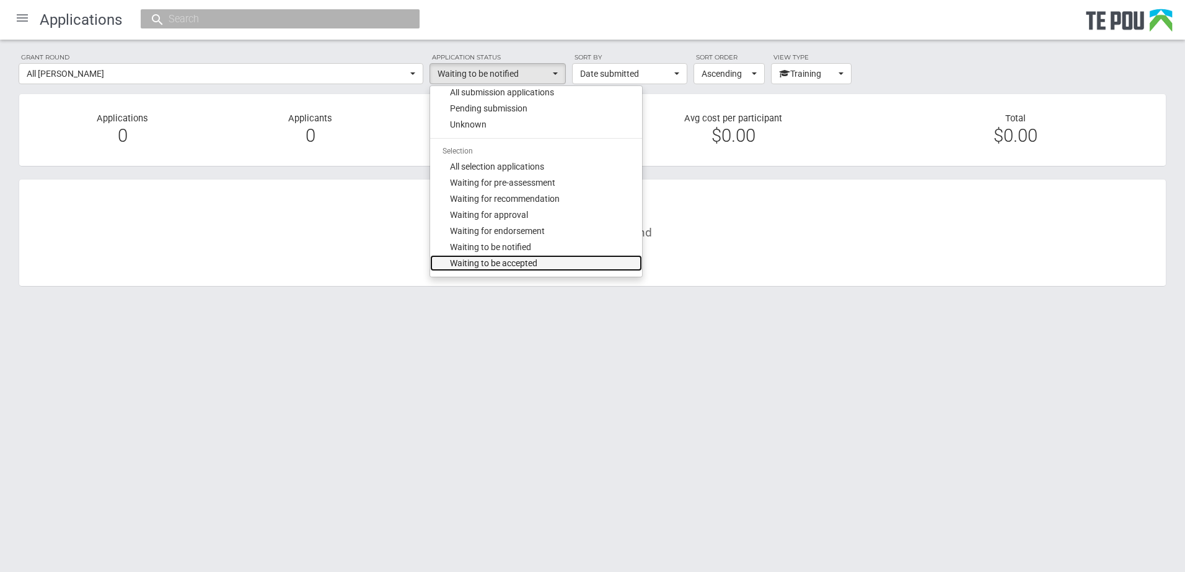
click at [491, 260] on span "Waiting to be accepted" at bounding box center [493, 263] width 87 height 12
select select "140"
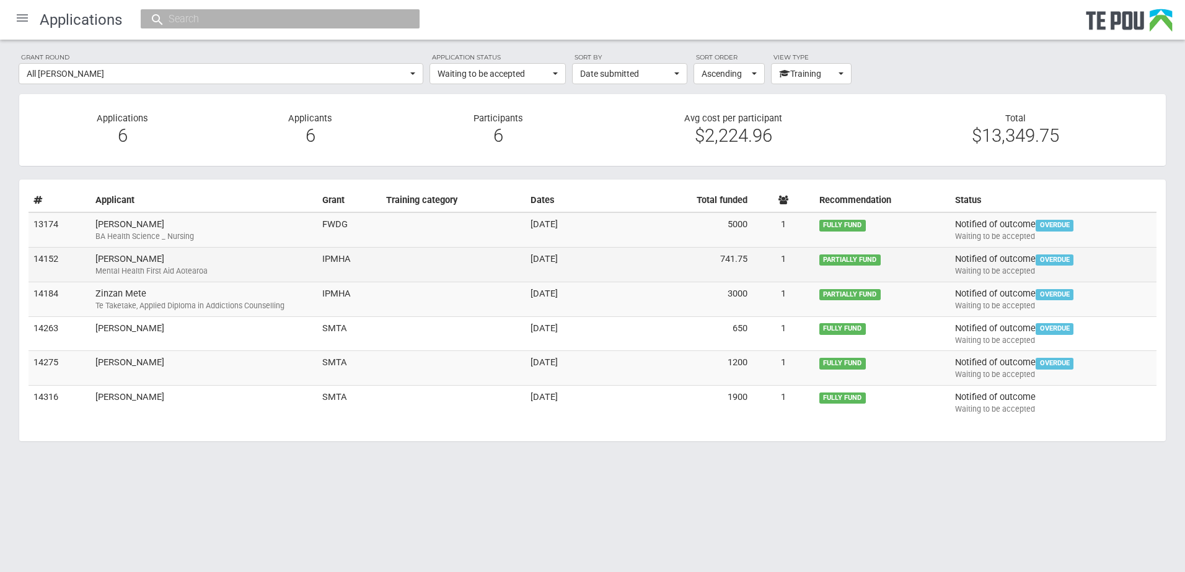
click at [177, 263] on td "Ella Vukovich Mental Health First Aid Aotearoa" at bounding box center [203, 265] width 227 height 35
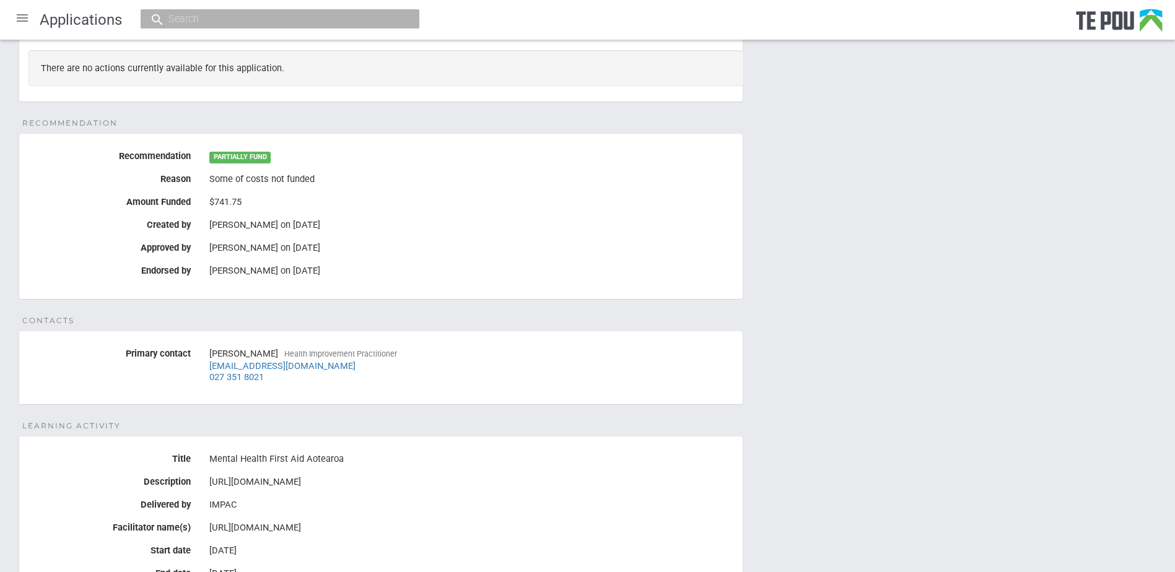
scroll to position [310, 0]
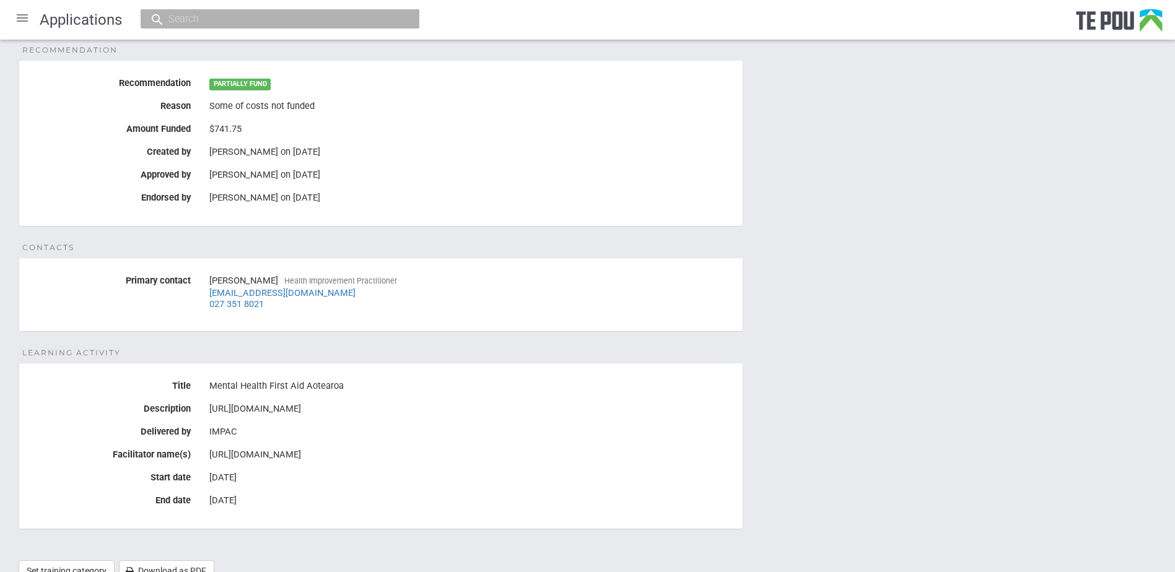
drag, startPoint x: 384, startPoint y: 294, endPoint x: 207, endPoint y: 292, distance: 176.6
click at [207, 292] on div "Ella Vukovich Health Improvement Practitioner evukovich@comprehensivecare.co.nz…" at bounding box center [471, 292] width 543 height 43
drag, startPoint x: 207, startPoint y: 292, endPoint x: 204, endPoint y: 300, distance: 7.8
click at [204, 300] on div "Ella Vukovich Health Improvement Practitioner evukovich@comprehensivecare.co.nz…" at bounding box center [471, 292] width 543 height 43
drag, startPoint x: 204, startPoint y: 300, endPoint x: 330, endPoint y: 316, distance: 126.8
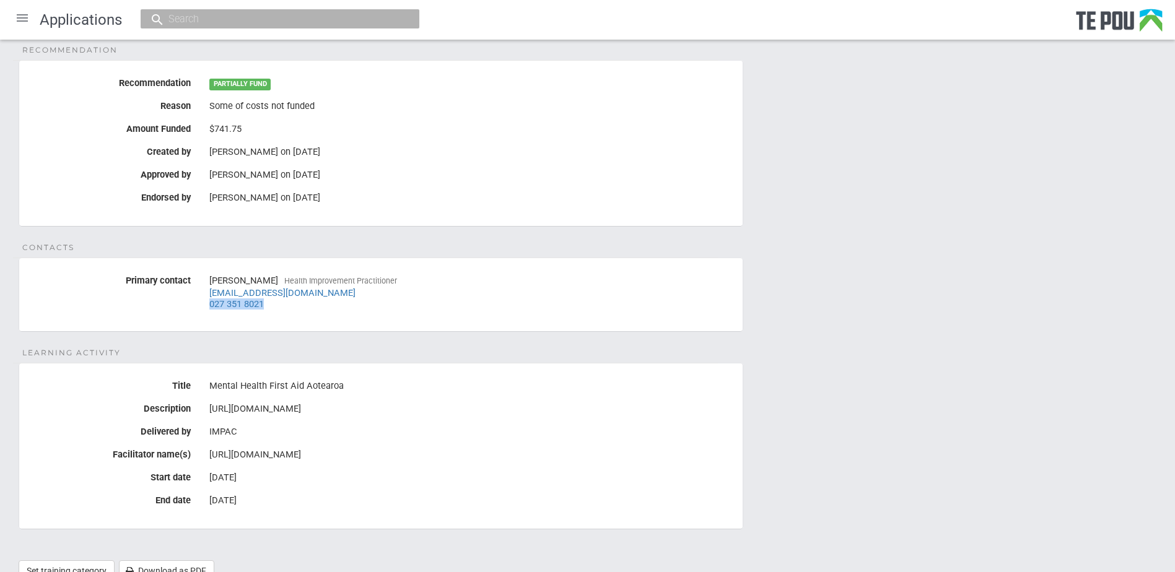
click at [330, 316] on fieldset "Contacts Primary contact Ella Vukovich Health Improvement Practitioner evukovic…" at bounding box center [381, 295] width 725 height 74
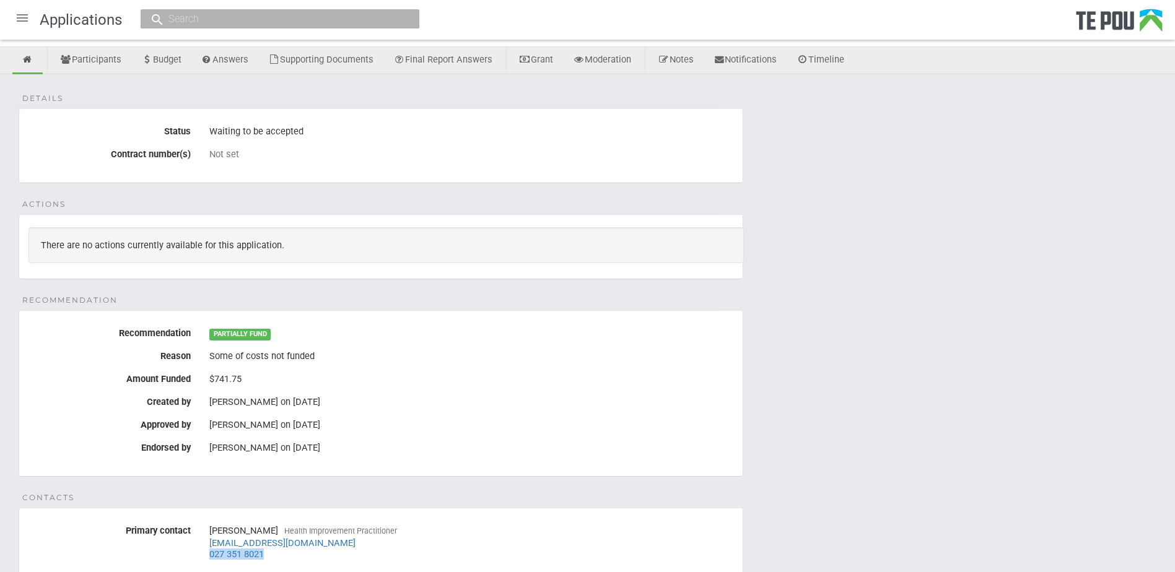
scroll to position [0, 0]
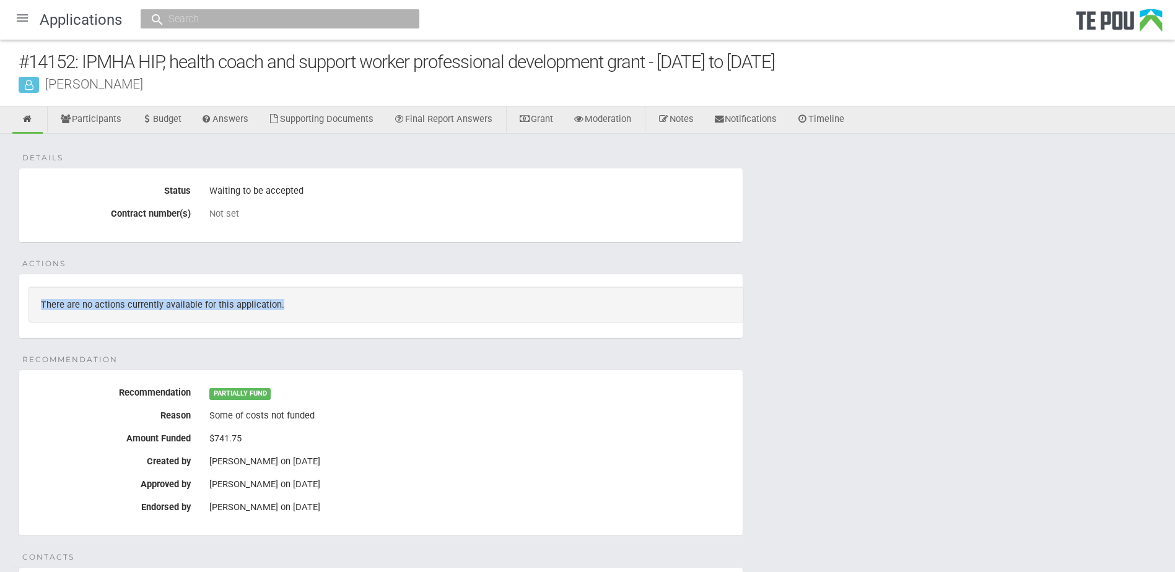
drag, startPoint x: 222, startPoint y: 305, endPoint x: 43, endPoint y: 303, distance: 179.7
click at [43, 303] on div "There are no actions currently available for this application." at bounding box center [387, 305] width 716 height 36
click at [314, 311] on div "There are no actions currently available for this application." at bounding box center [387, 305] width 716 height 36
click at [828, 116] on link "Timeline" at bounding box center [820, 120] width 66 height 27
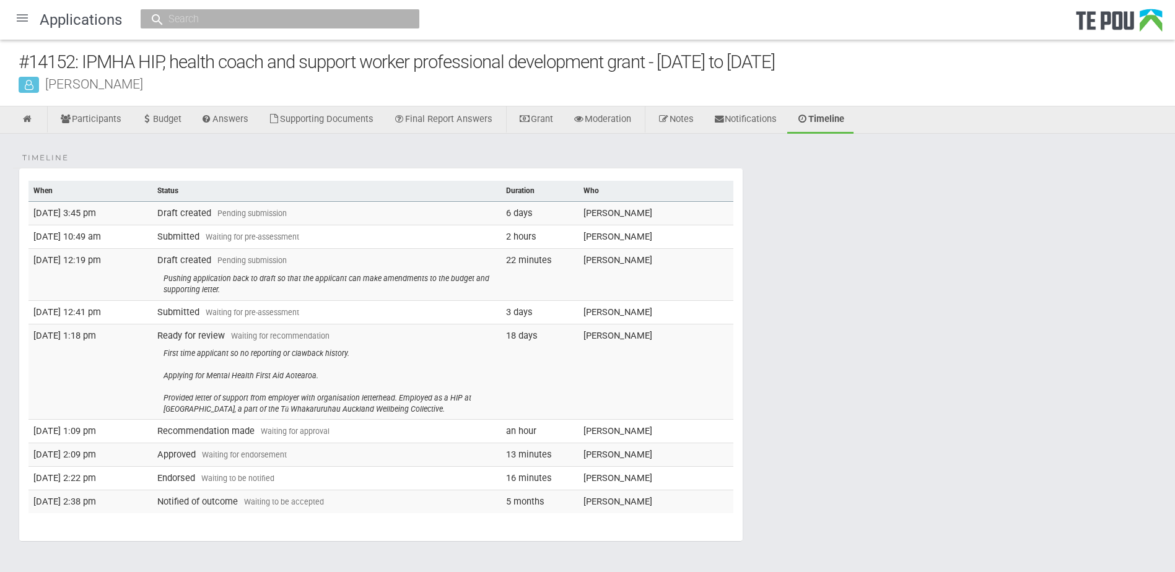
click at [289, 393] on div "First time applicant so no reporting or clawback history. Applying for Mental H…" at bounding box center [330, 381] width 333 height 66
click at [695, 115] on link "Notes" at bounding box center [676, 120] width 55 height 27
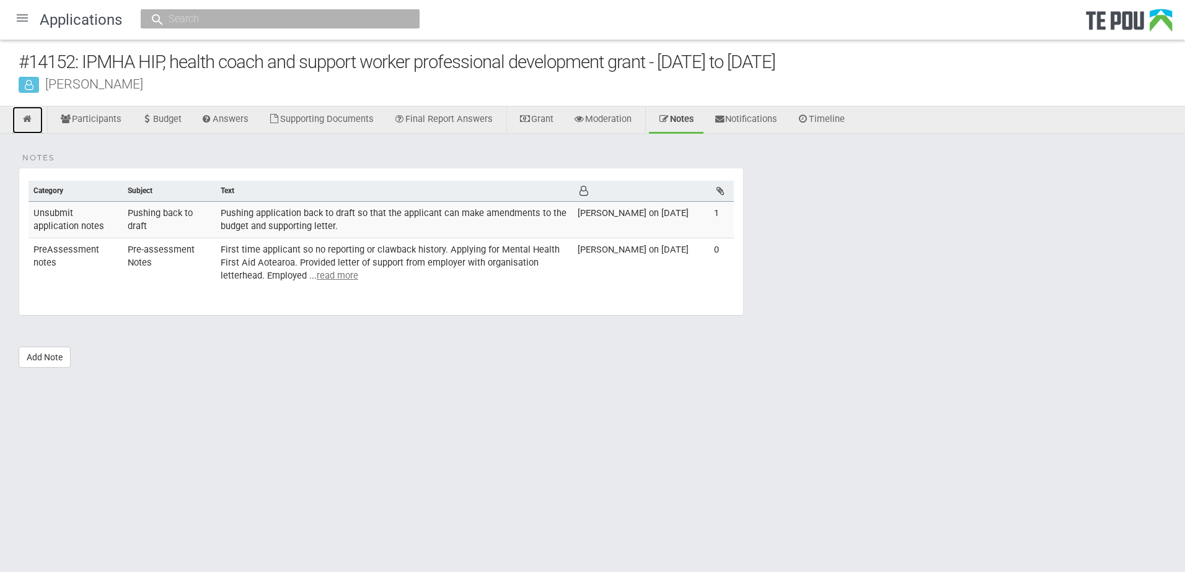
click at [25, 115] on icon at bounding box center [28, 119] width 12 height 9
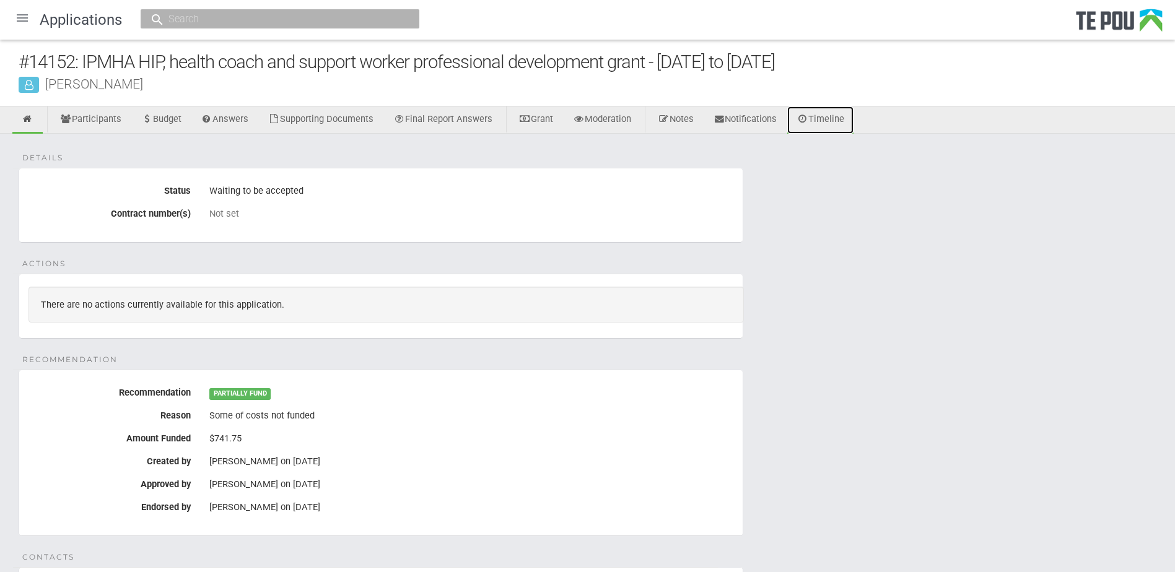
click at [846, 119] on link "Timeline" at bounding box center [820, 120] width 66 height 27
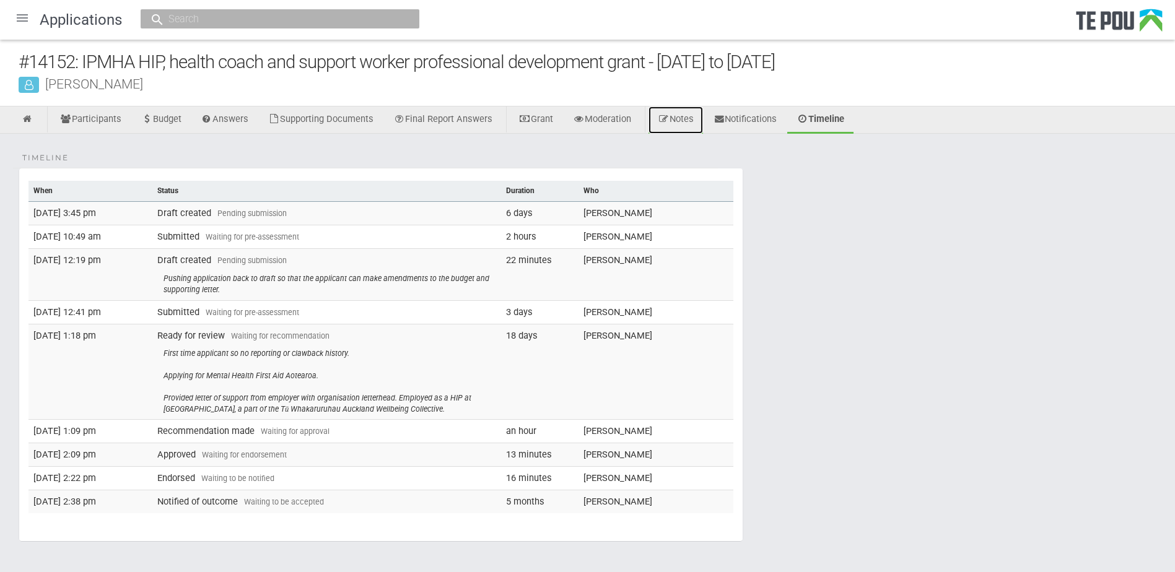
click at [701, 121] on link "Notes" at bounding box center [676, 120] width 55 height 27
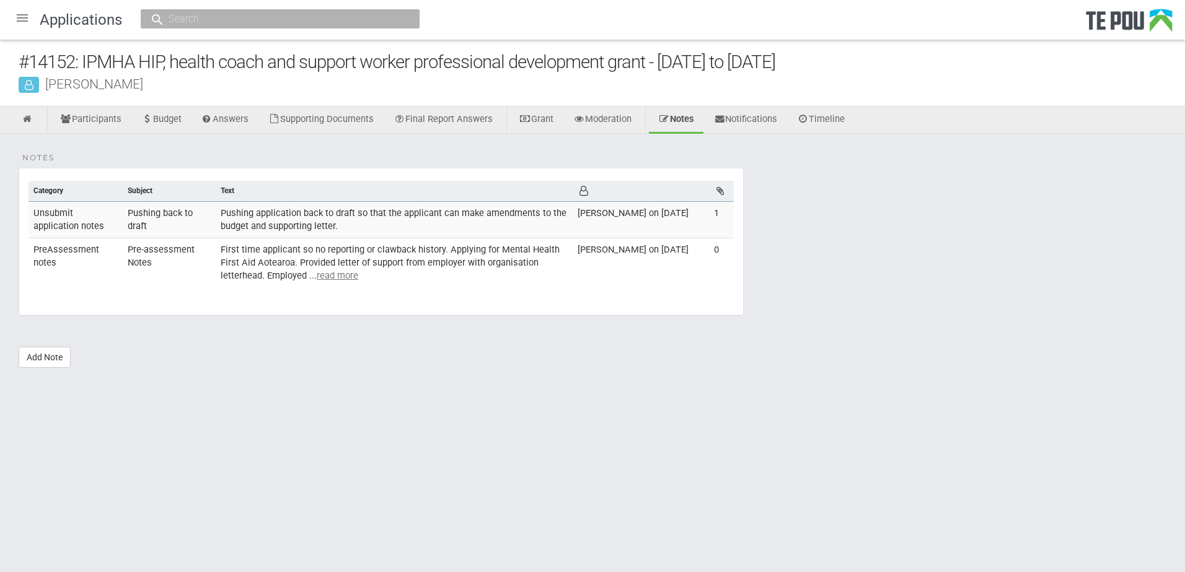
click at [25, 12] on div at bounding box center [22, 18] width 30 height 30
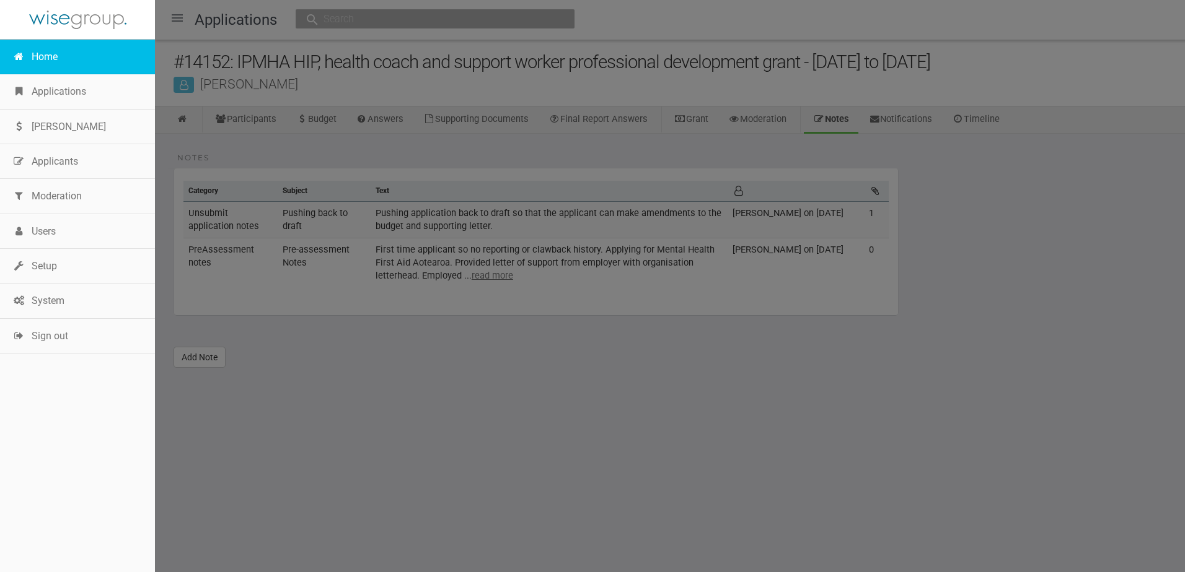
click at [44, 53] on link "Home" at bounding box center [77, 57] width 155 height 35
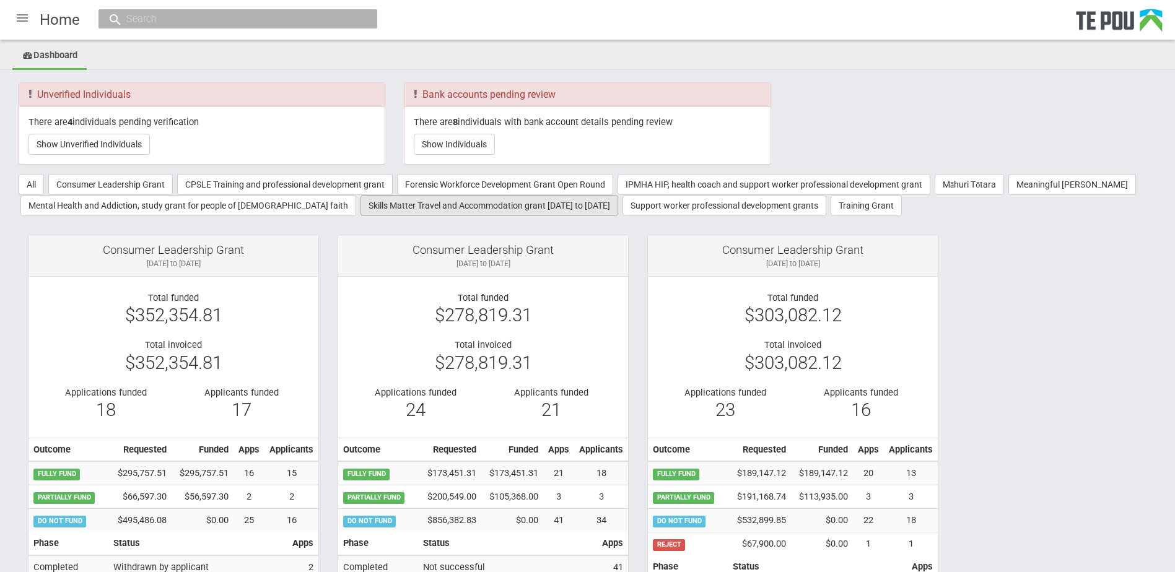
click at [393, 211] on button "Skills Matter Travel and Accommodation grant [DATE] to [DATE]" at bounding box center [490, 205] width 258 height 21
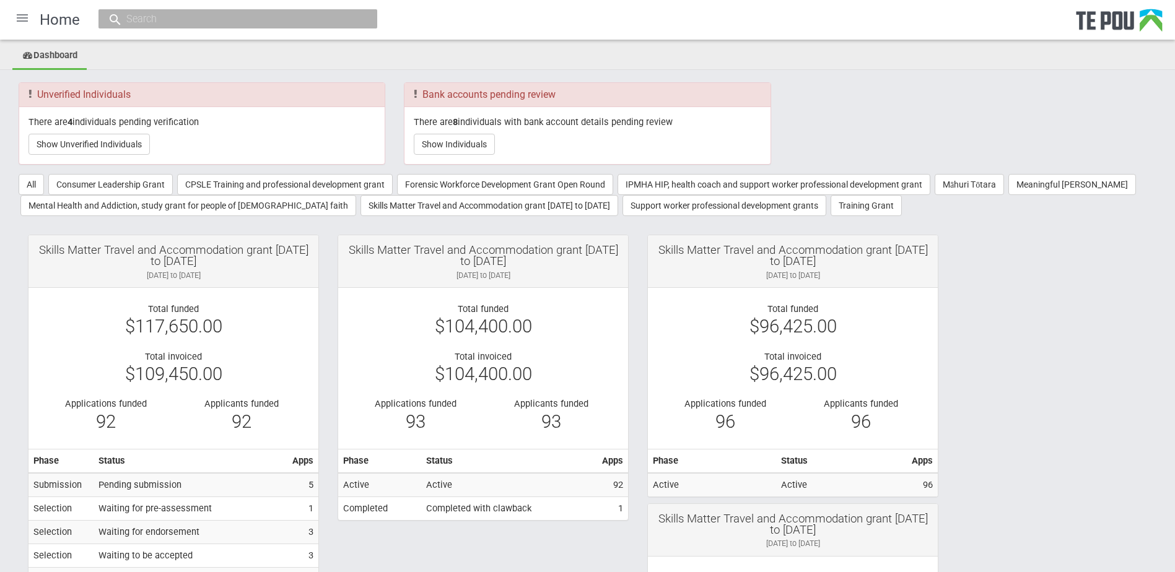
drag, startPoint x: 221, startPoint y: 274, endPoint x: 118, endPoint y: 276, distance: 102.2
click at [118, 276] on div "[DATE] to [DATE]" at bounding box center [173, 275] width 271 height 11
click at [274, 276] on div "[DATE] to [DATE]" at bounding box center [173, 275] width 271 height 11
drag, startPoint x: 207, startPoint y: 273, endPoint x: 120, endPoint y: 274, distance: 86.7
click at [120, 274] on div "[DATE] to [DATE]" at bounding box center [173, 275] width 271 height 11
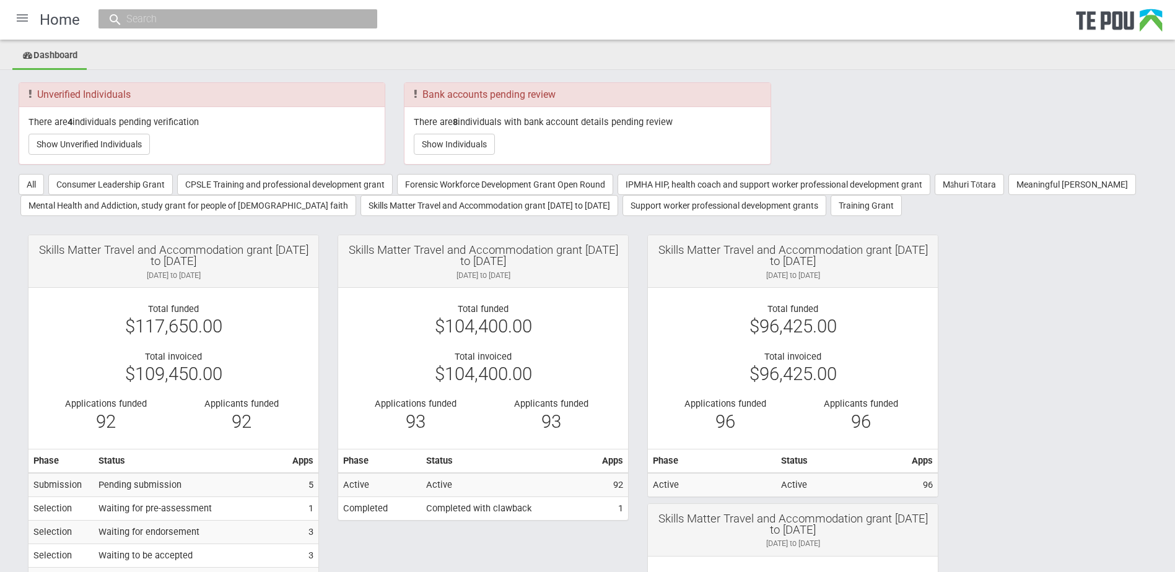
drag, startPoint x: 120, startPoint y: 274, endPoint x: 263, endPoint y: 274, distance: 143.1
click at [263, 274] on div "[DATE] to [DATE]" at bounding box center [173, 275] width 271 height 11
drag, startPoint x: 227, startPoint y: 277, endPoint x: 118, endPoint y: 275, distance: 109.1
click at [118, 275] on div "[DATE] to [DATE]" at bounding box center [173, 275] width 271 height 11
drag, startPoint x: 118, startPoint y: 275, endPoint x: 224, endPoint y: 277, distance: 106.6
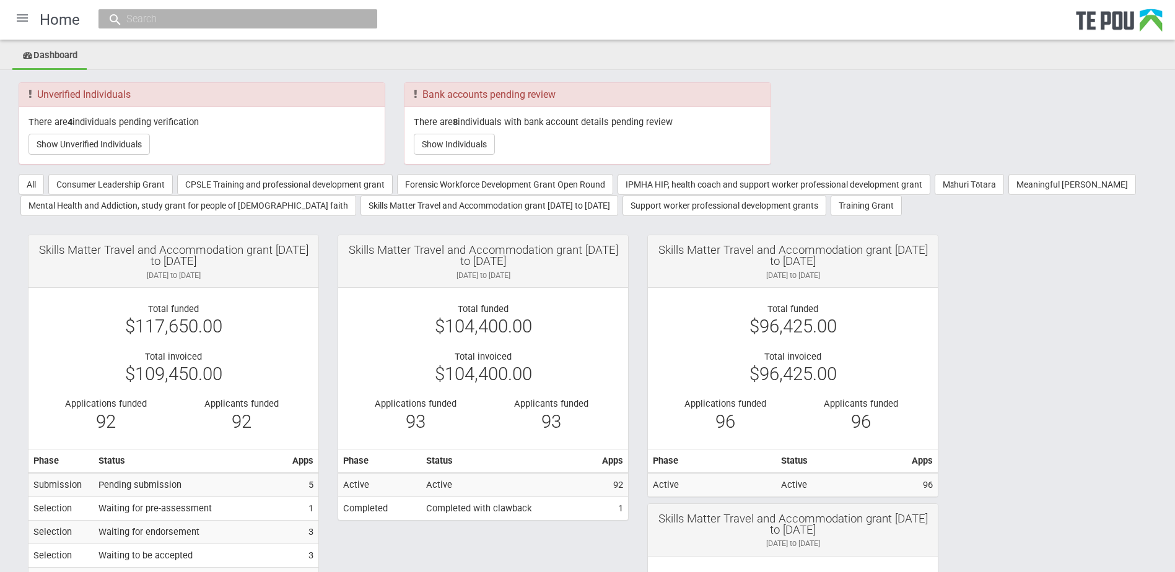
click at [224, 277] on div "[DATE] to [DATE]" at bounding box center [173, 275] width 271 height 11
drag, startPoint x: 212, startPoint y: 274, endPoint x: 124, endPoint y: 272, distance: 88.0
click at [124, 272] on div "[DATE] to [DATE]" at bounding box center [173, 275] width 271 height 11
drag, startPoint x: 124, startPoint y: 272, endPoint x: 192, endPoint y: 272, distance: 68.2
click at [185, 272] on div "[DATE] to [DATE]" at bounding box center [173, 275] width 271 height 11
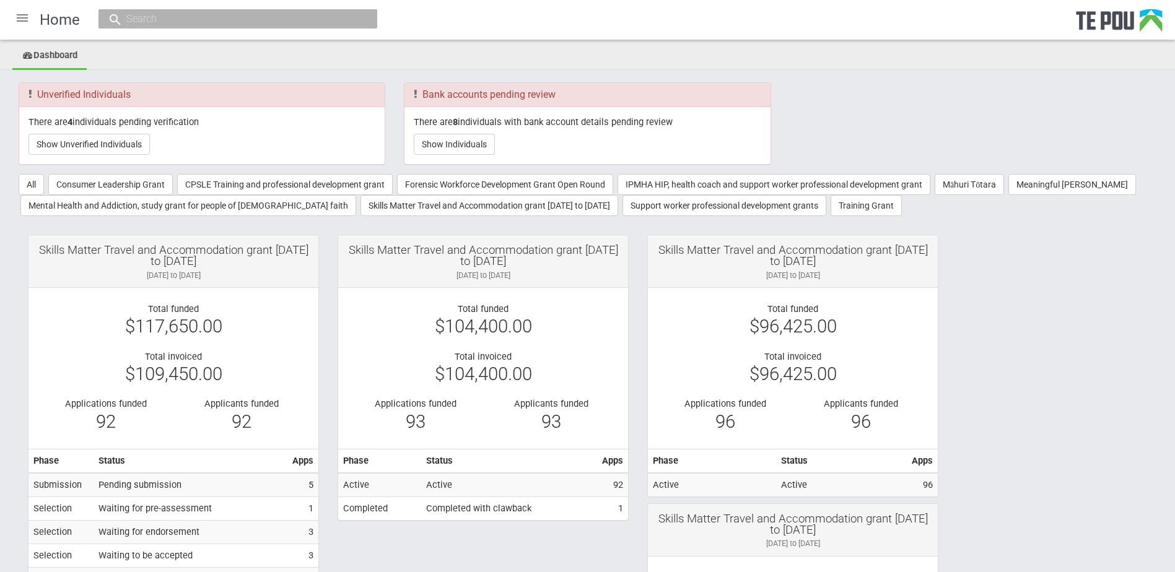
drag, startPoint x: 224, startPoint y: 272, endPoint x: 116, endPoint y: 276, distance: 107.9
click at [116, 276] on div "[DATE] to [DATE]" at bounding box center [173, 275] width 271 height 11
click at [331, 280] on div "Skills Matter Travel and Accommodation grant [DATE] to [DATE] [DATE] to [DATE] …" at bounding box center [483, 381] width 310 height 292
